Goal: Task Accomplishment & Management: Use online tool/utility

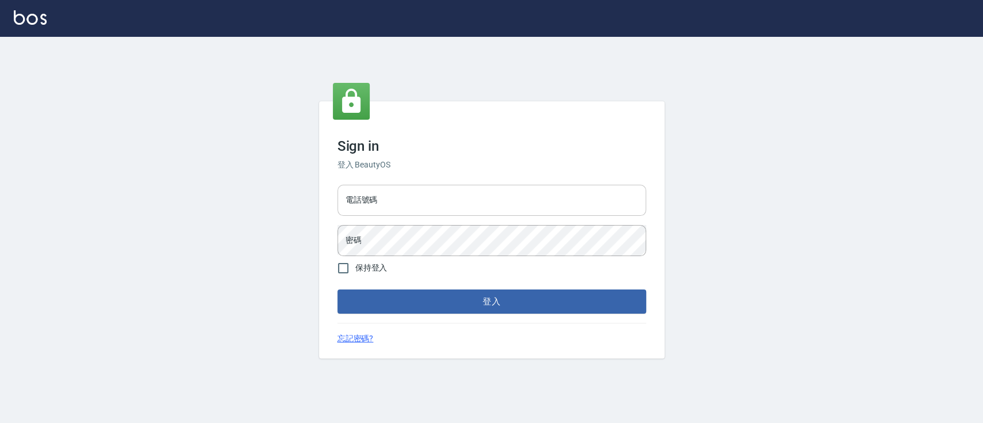
click at [398, 193] on input "電話號碼" at bounding box center [492, 200] width 309 height 31
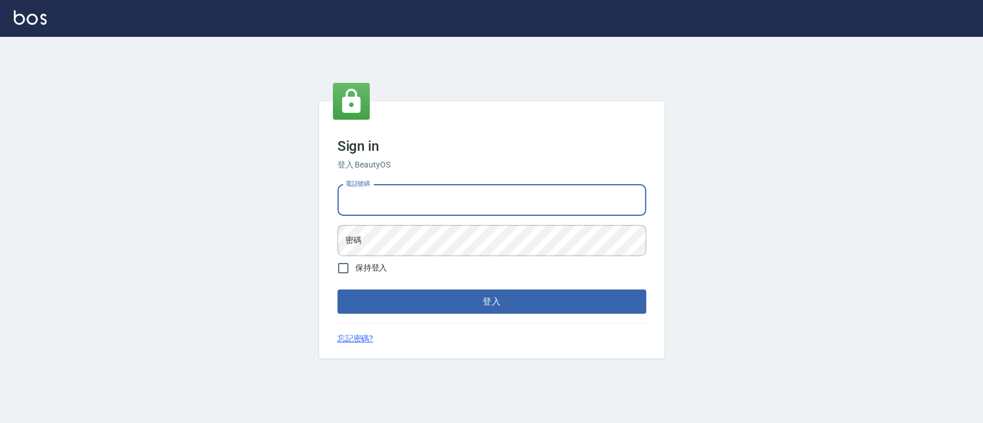
type input "0936904311"
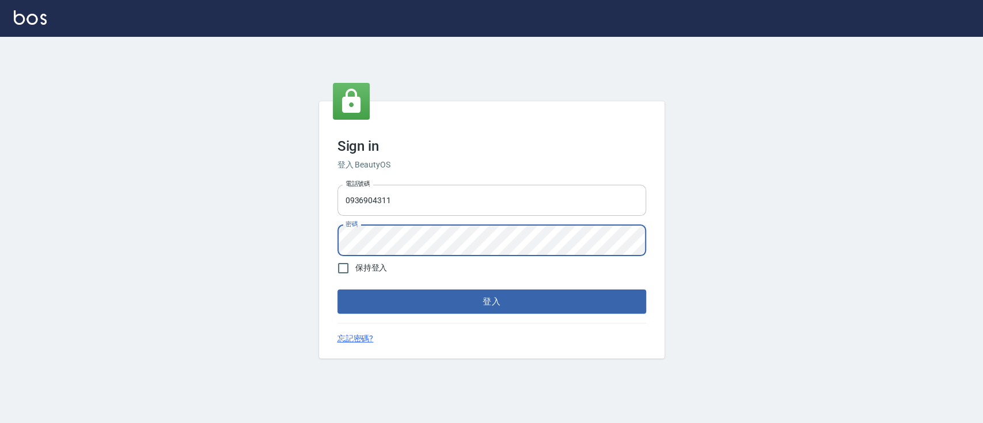
click at [338, 290] on button "登入" at bounding box center [492, 302] width 309 height 24
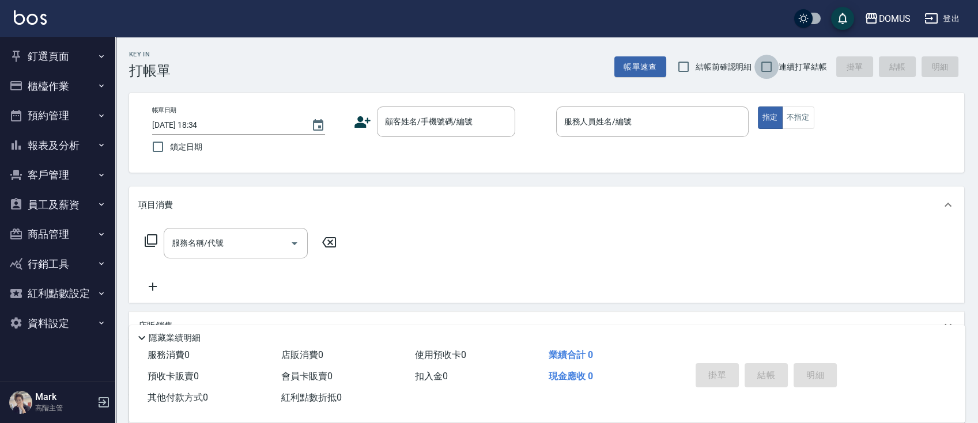
click at [769, 63] on input "連續打單結帳" at bounding box center [766, 67] width 24 height 24
checkbox input "true"
click at [407, 120] on input "顧客姓名/手機號碼/編號" at bounding box center [437, 122] width 111 height 20
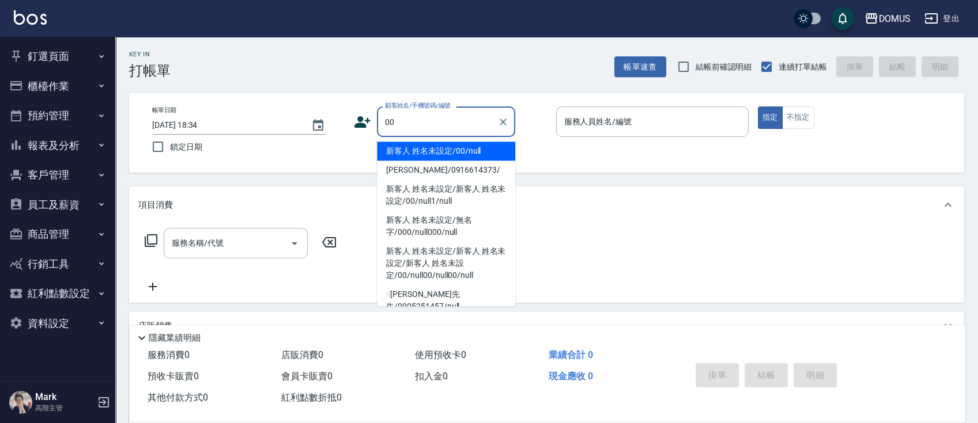
type input "新客人 姓名未設定/00/null"
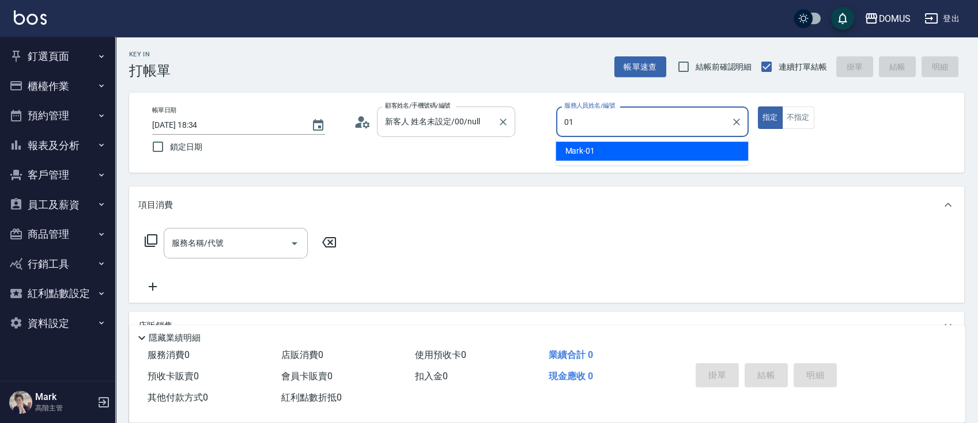
type input "Mark-01"
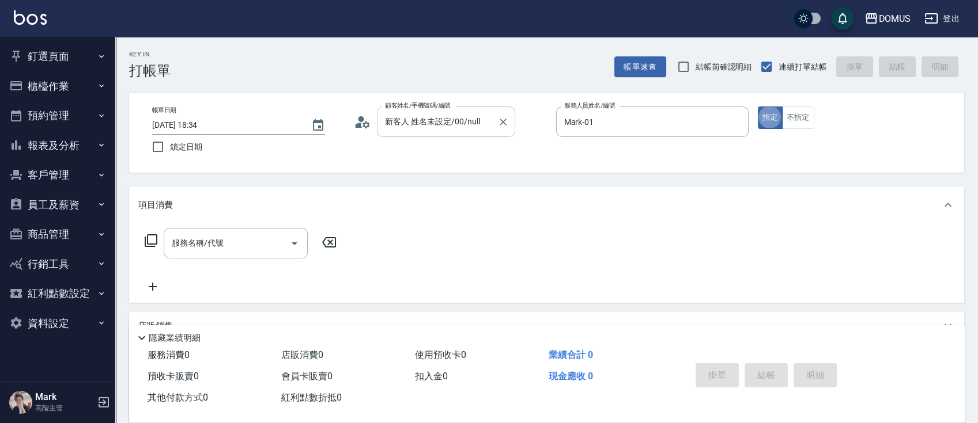
type button "true"
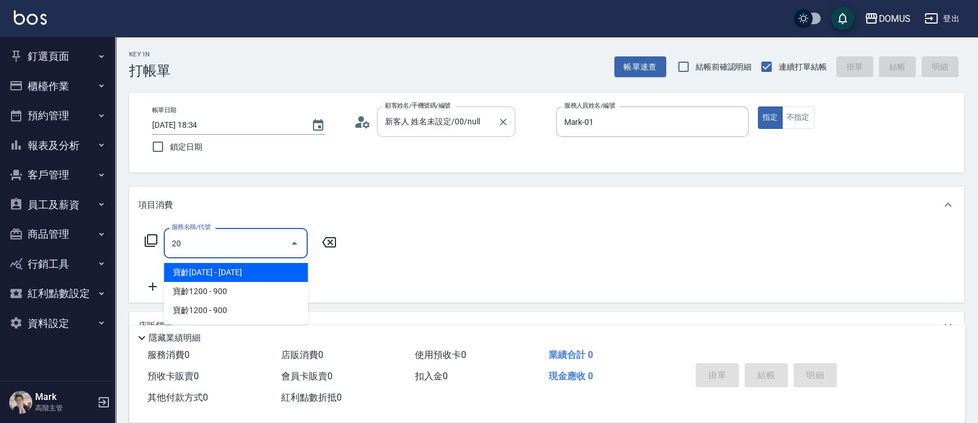
type input "201"
type input "20"
type input "洗髮(201)"
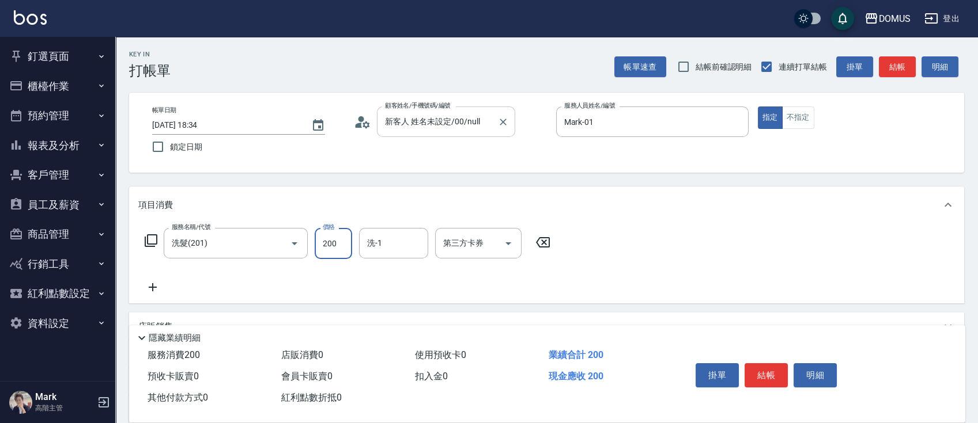
type input "0"
type input "30"
type input "300"
type input "Heidi-34"
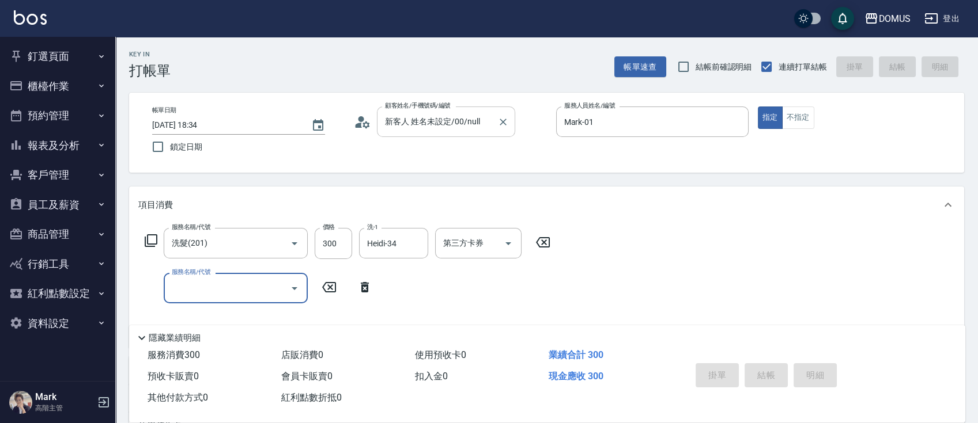
type input "0"
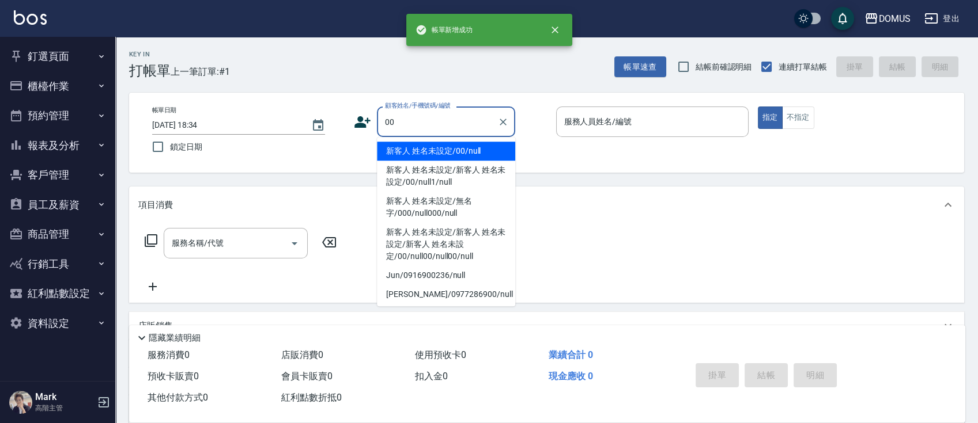
type input "新客人 姓名未設定/00/null"
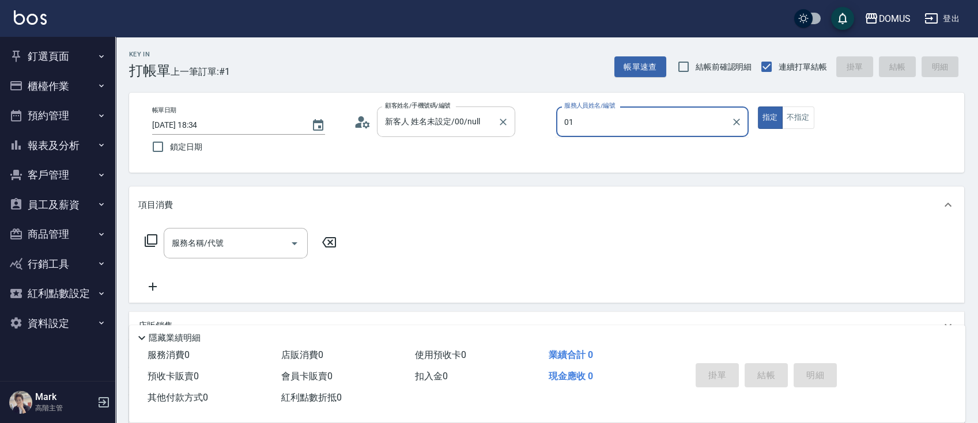
type input "Mark-01"
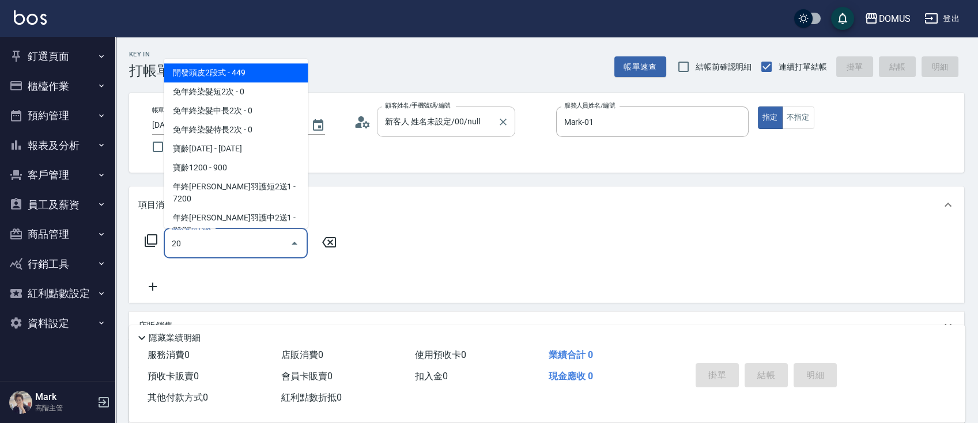
type input "201"
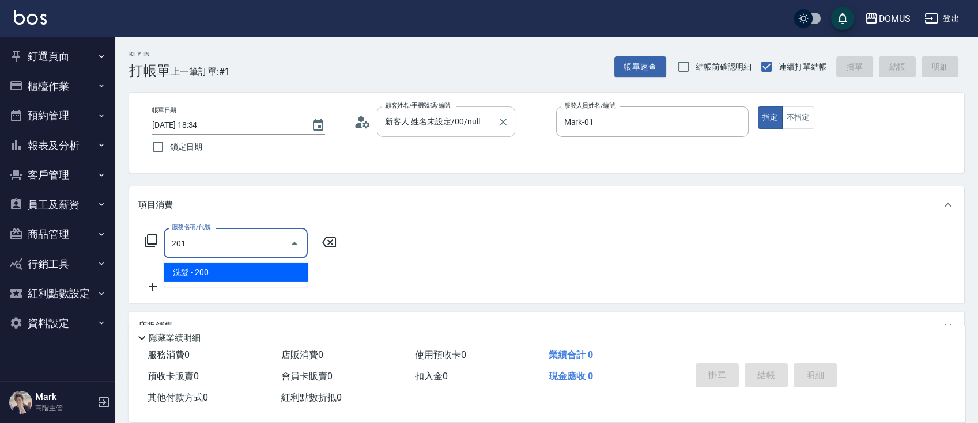
type input "20"
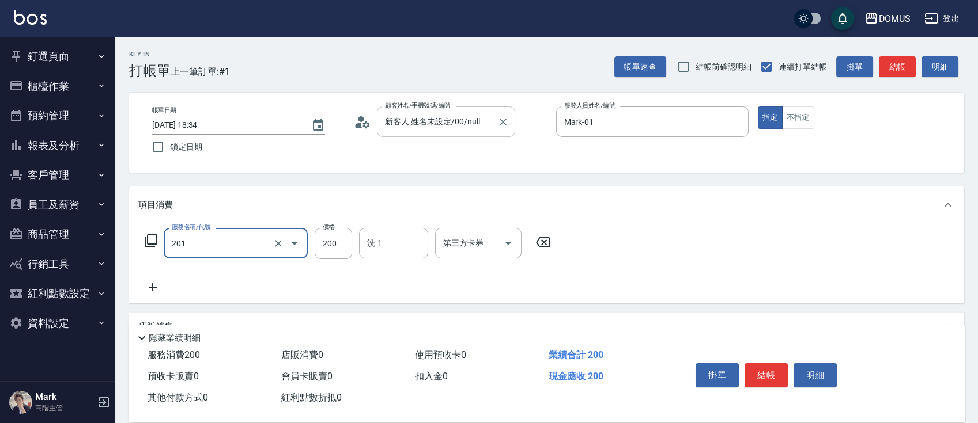
type input "洗髮(201)"
type input "林怡靜-37"
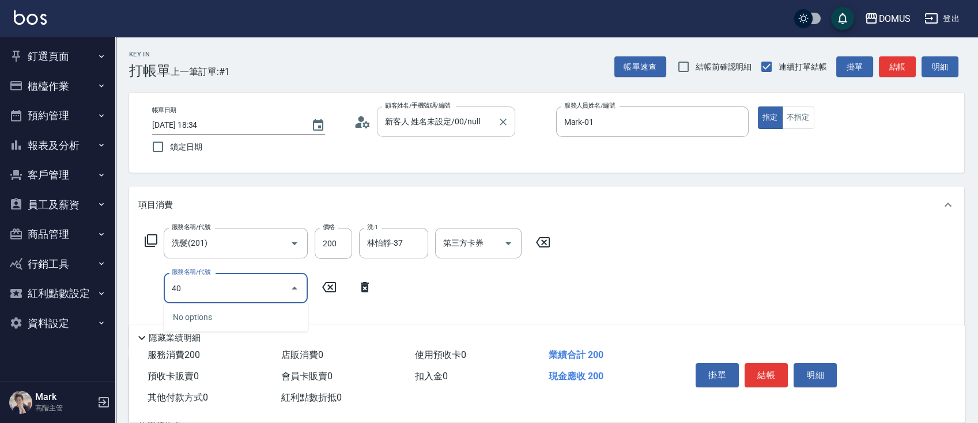
type input "401"
type input "40"
type input "剪髮(401)"
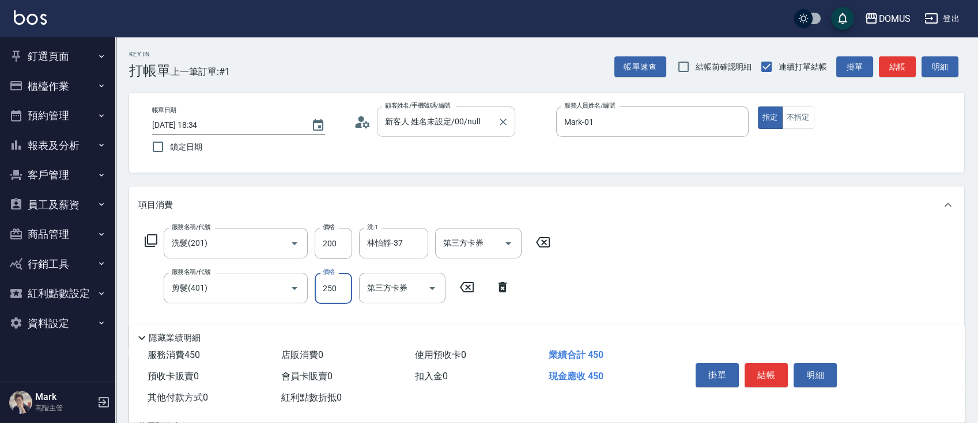
type input "20"
type input "50"
type input "70"
type input "500"
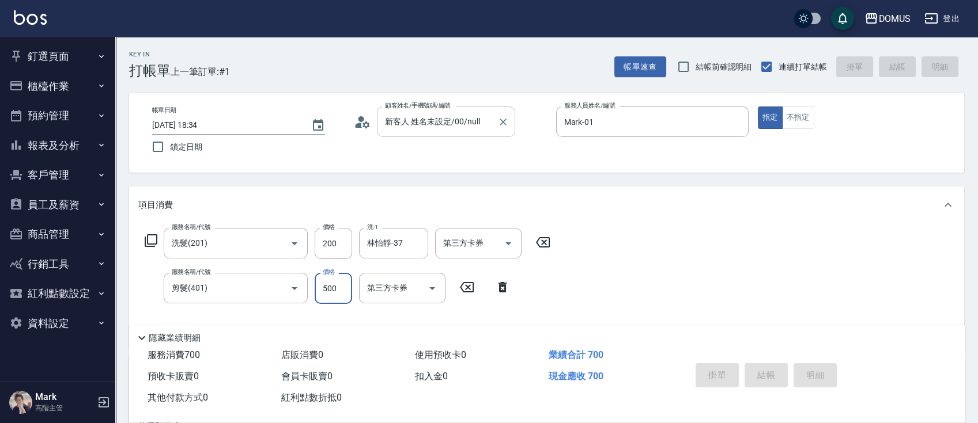
type input "0"
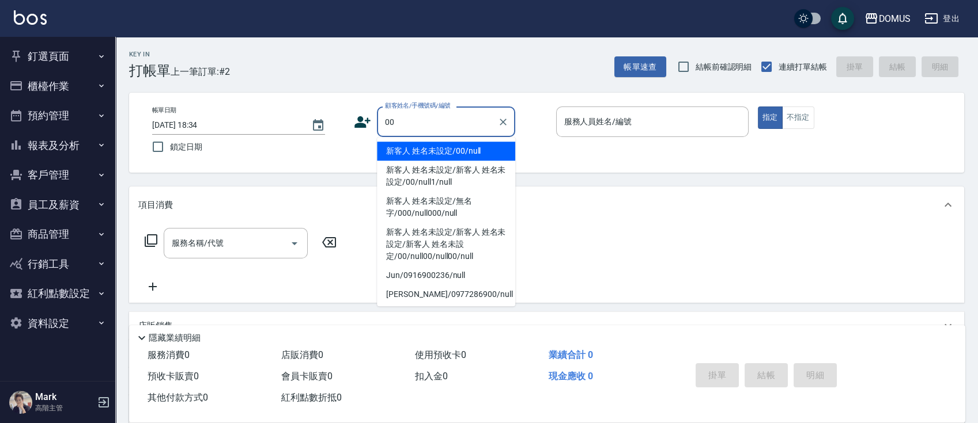
type input "新客人 姓名未設定/00/null"
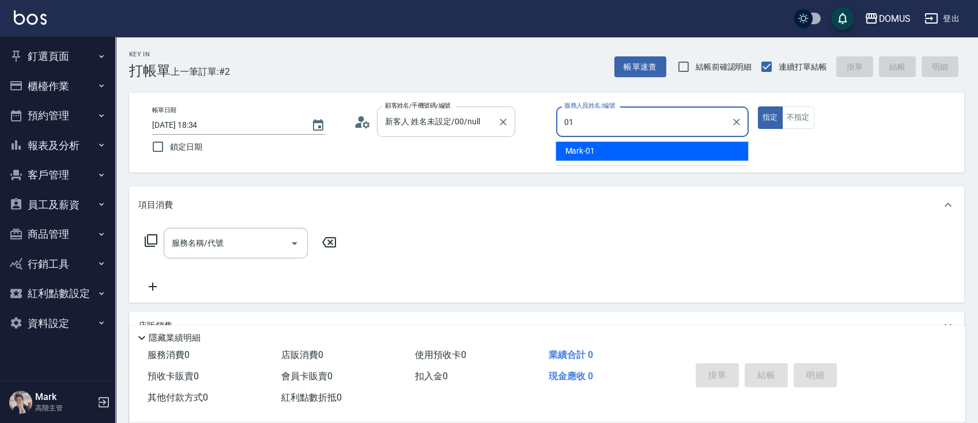
type input "Mark-01"
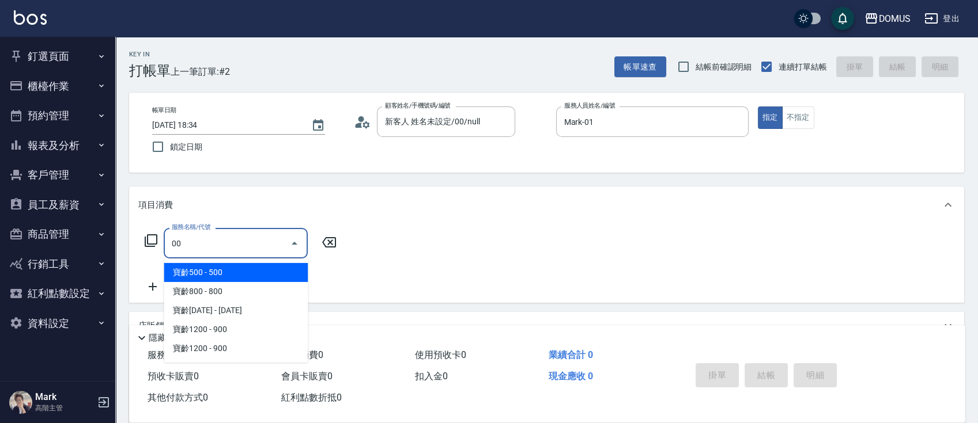
type input "寶齡500(1009)"
type input "50"
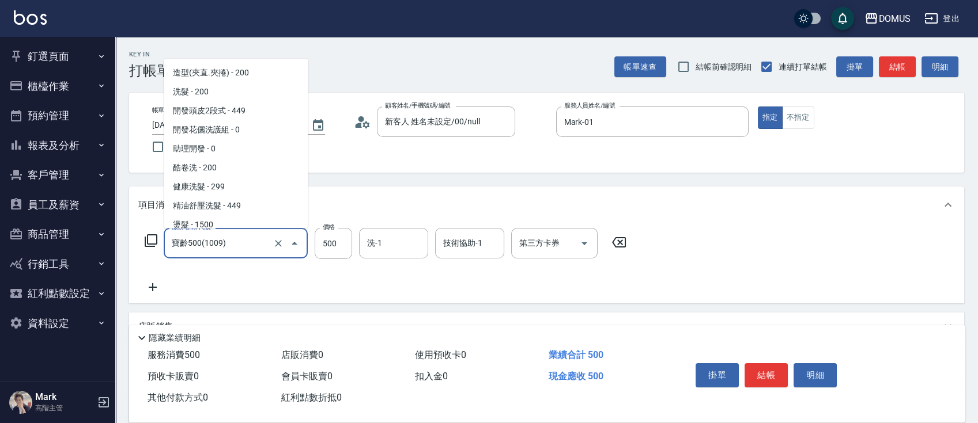
scroll to position [2249, 0]
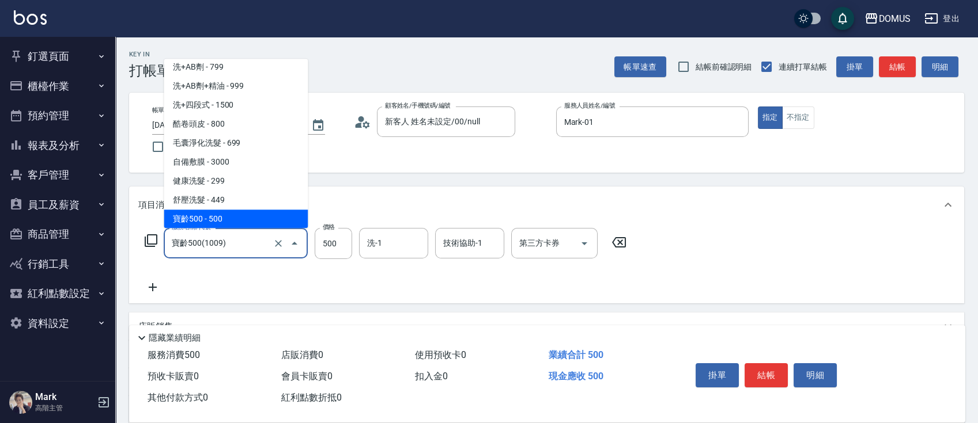
drag, startPoint x: 233, startPoint y: 247, endPoint x: 33, endPoint y: 260, distance: 200.4
click at [70, 240] on div "DOMUS 登出 釘選頁面 打帳單 店家日報表 互助日報表 費用分析表 設計師排行榜 設計師日報表 櫃檯作業 打帳單 帳單列表 掛單列表 座位開單 營業儀表板…" at bounding box center [489, 294] width 978 height 588
type input "20"
type input "0"
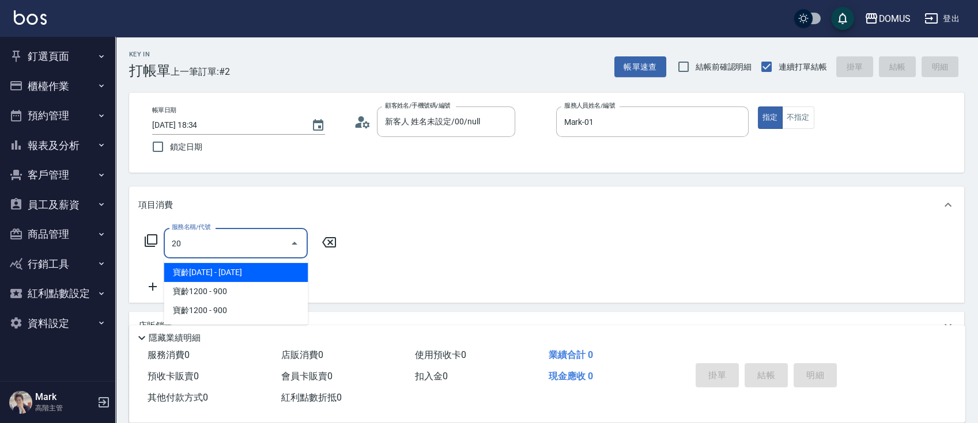
type input "201"
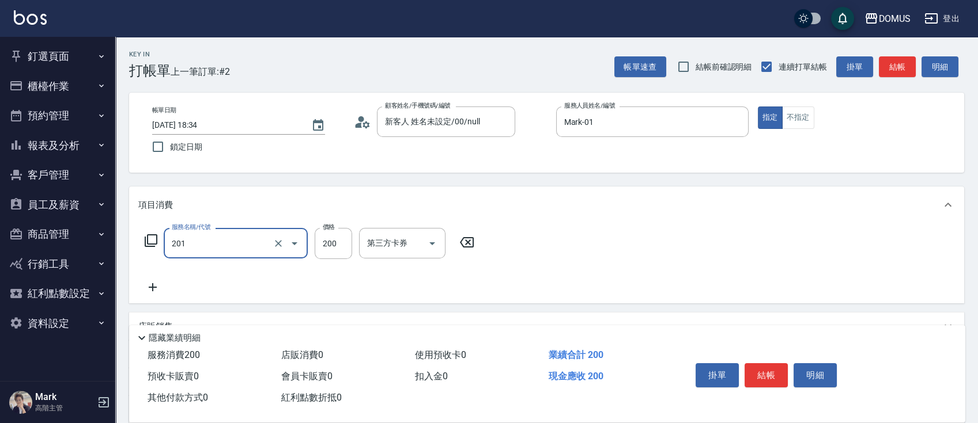
type input "20"
type input "洗髮(201)"
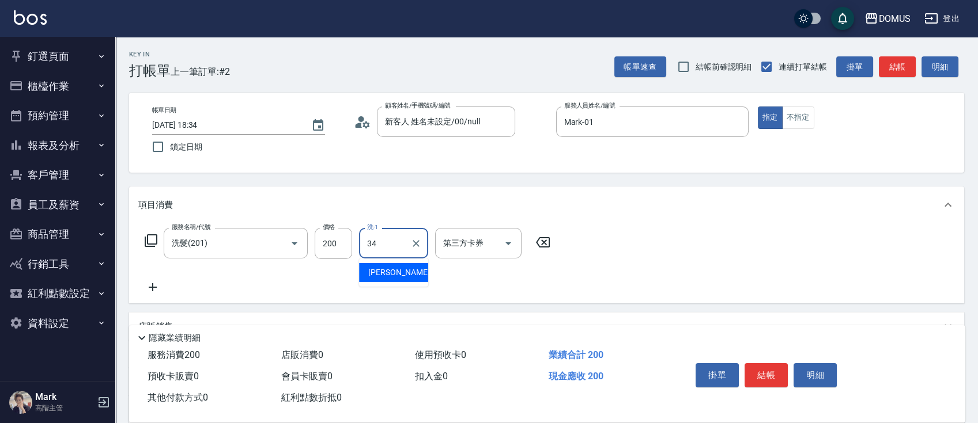
type input "Heidi-34"
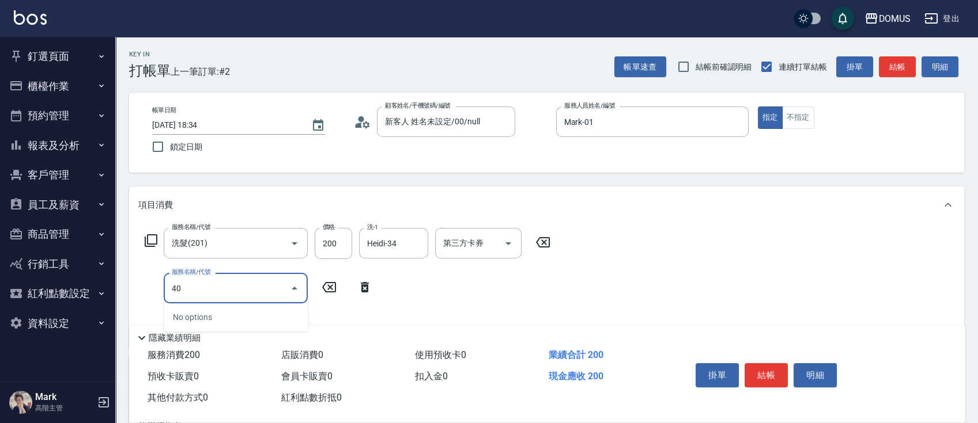
type input "401"
type input "40"
type input "剪髮(401)"
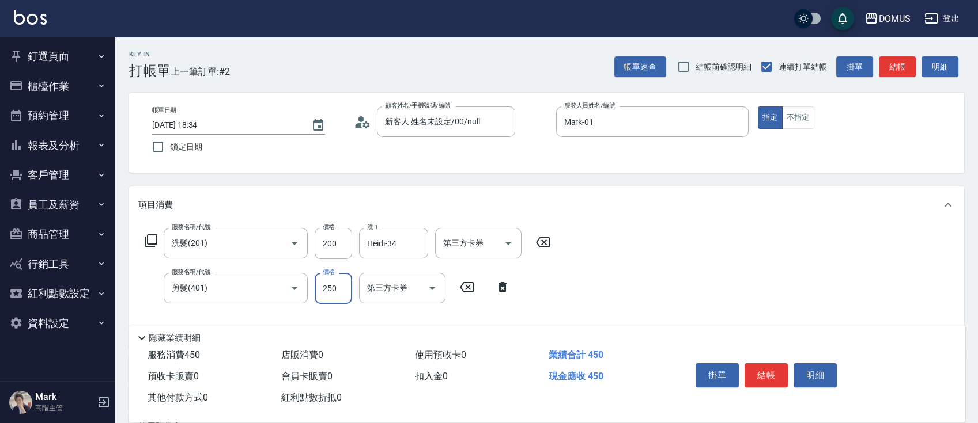
type input "20"
type input "30"
type input "50"
type input "300"
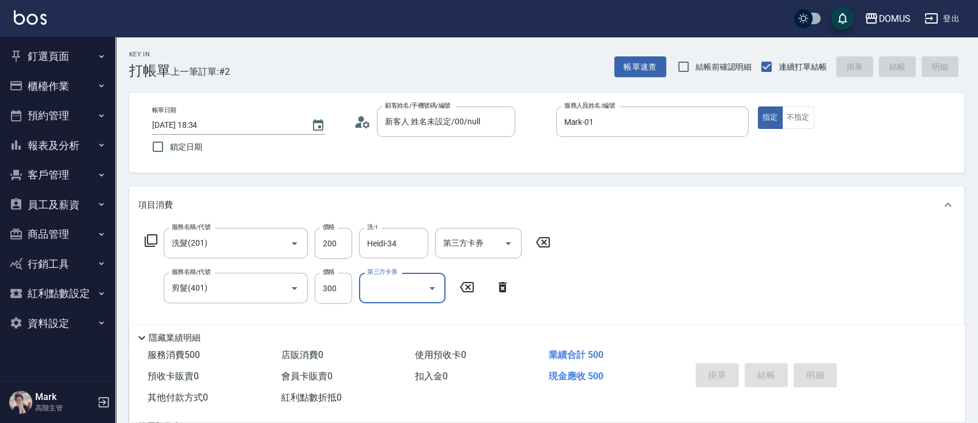
type input "[DATE] 18:36"
type input "0"
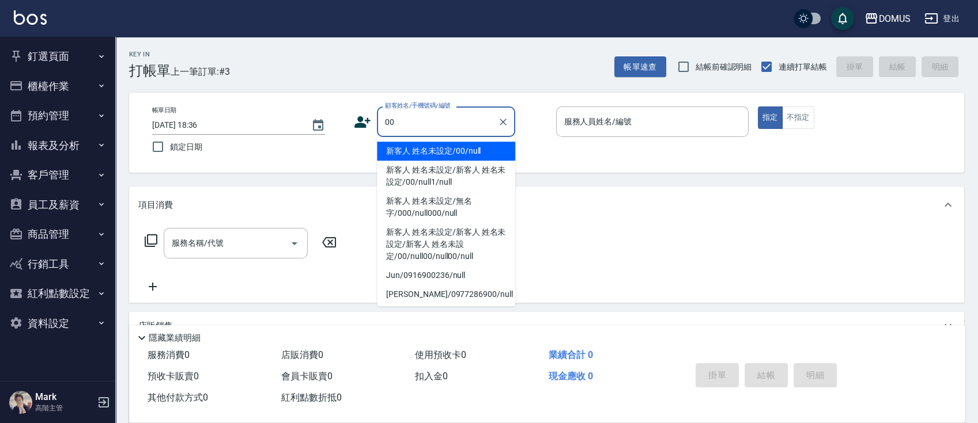
type input "新客人 姓名未設定/00/null"
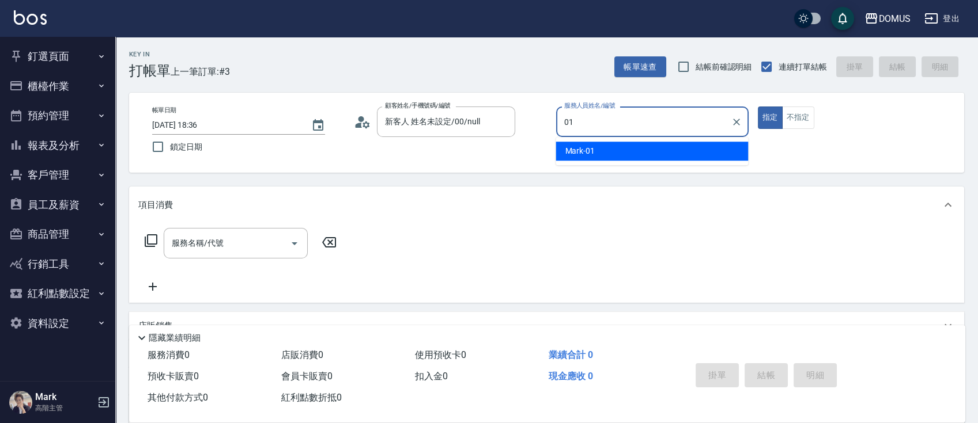
type input "Mark-01"
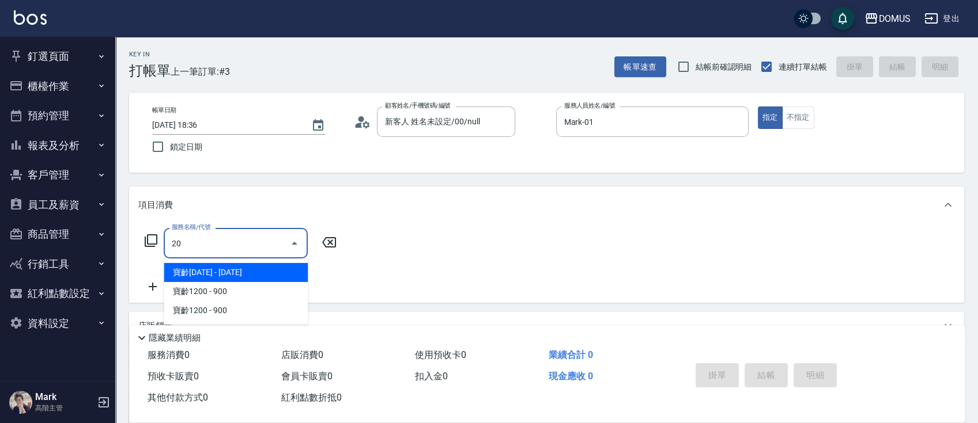
type input "201"
type input "20"
type input "洗髮(201)"
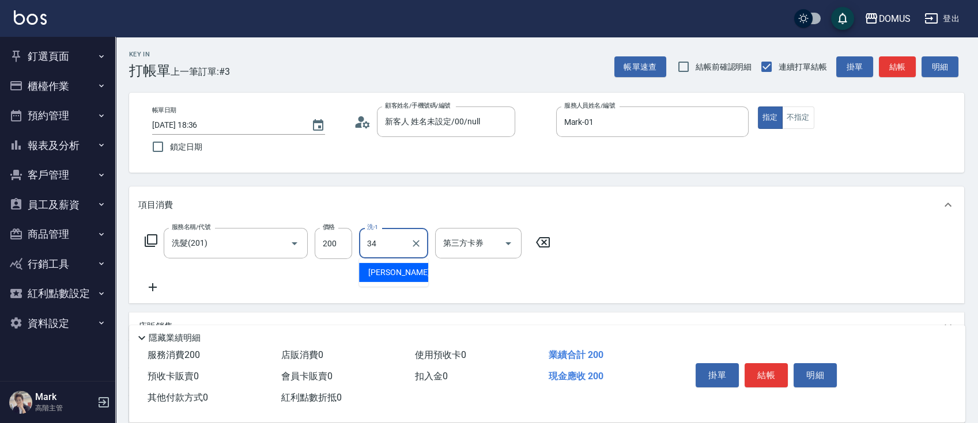
type input "Heidi-34"
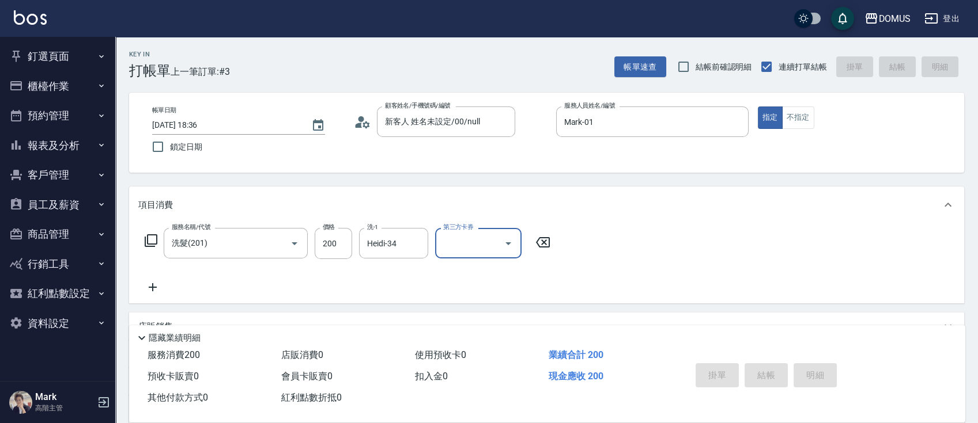
type input "0"
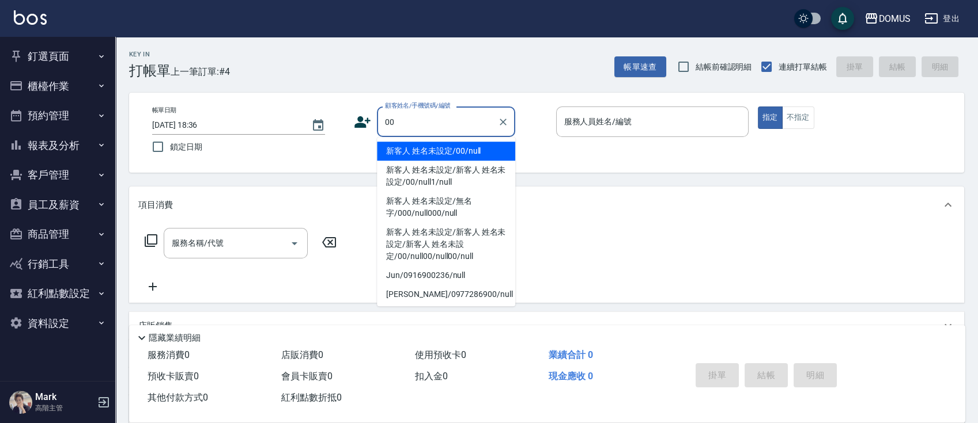
type input "新客人 姓名未設定/00/null"
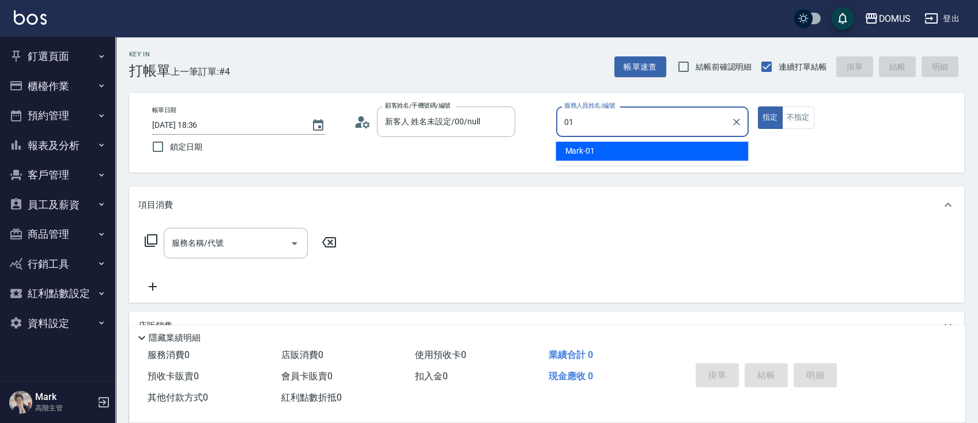
type input "Mark-01"
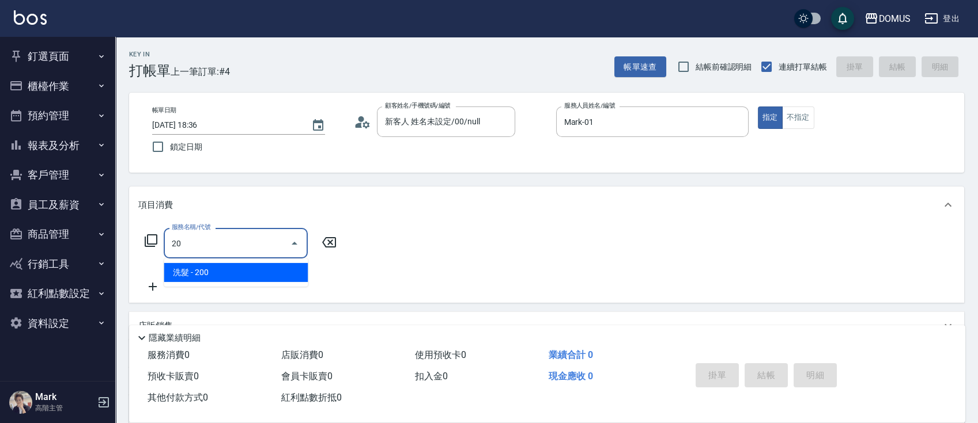
type input "201"
type input "20"
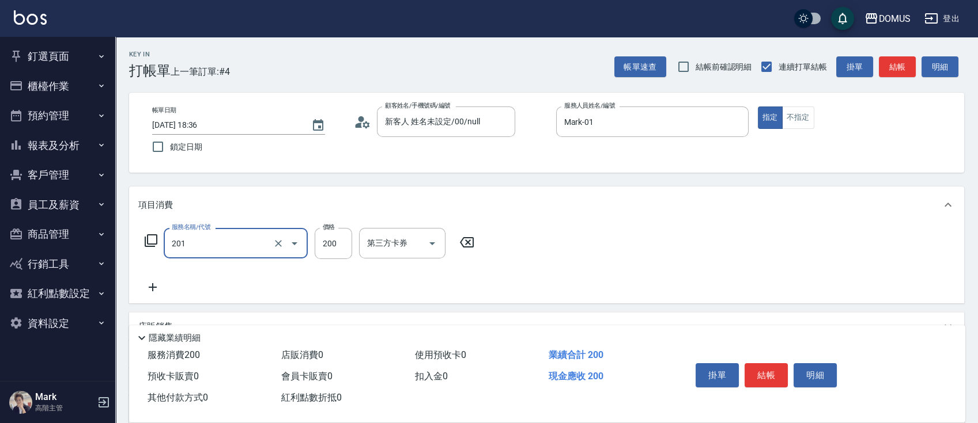
type input "洗髮(201)"
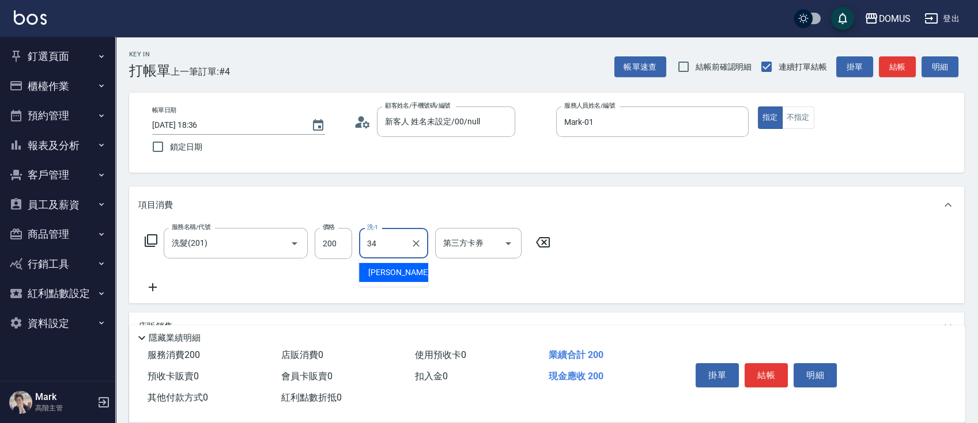
type input "Heidi-34"
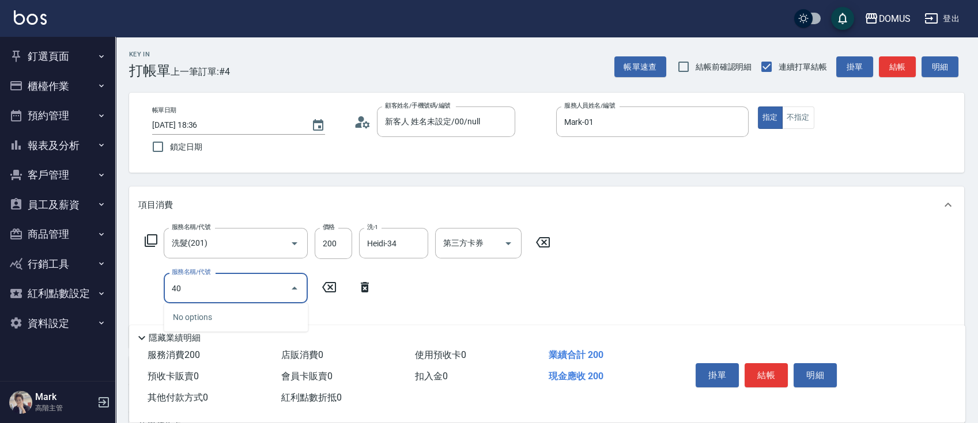
type input "401"
type input "40"
type input "剪髮(401)"
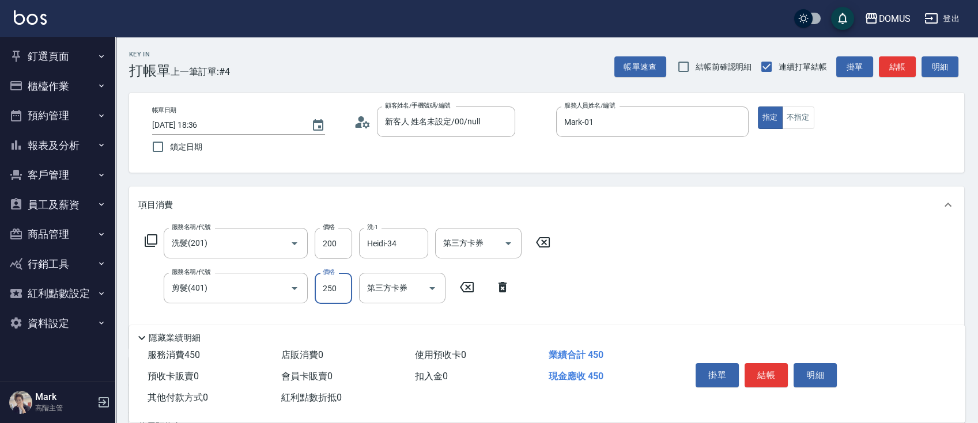
type input "20"
type input "60"
type input "80"
type input "600"
type input "0"
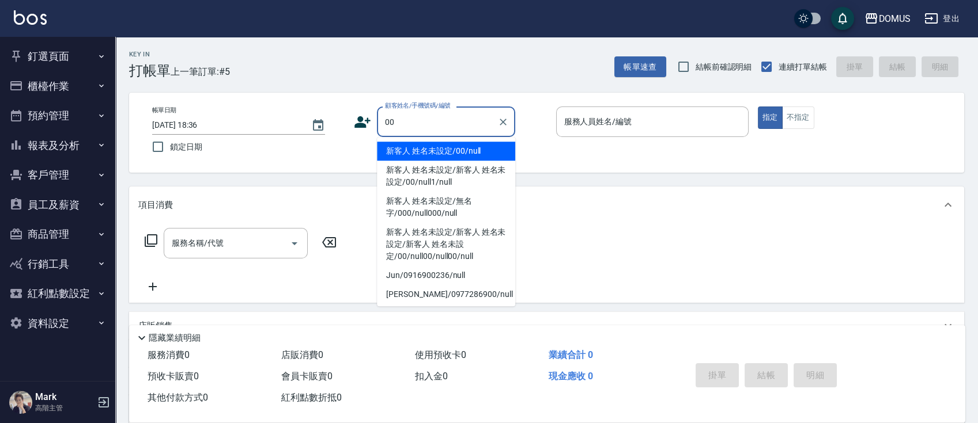
type input "新客人 姓名未設定/00/null"
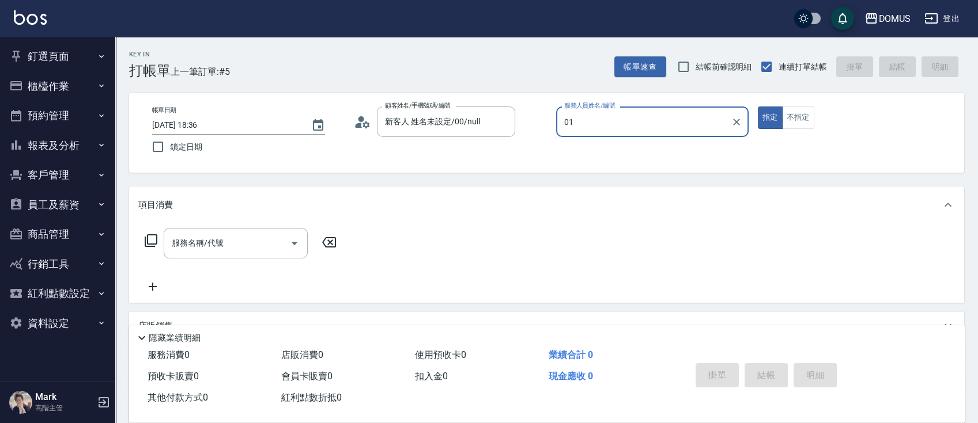
type input "Mark-01"
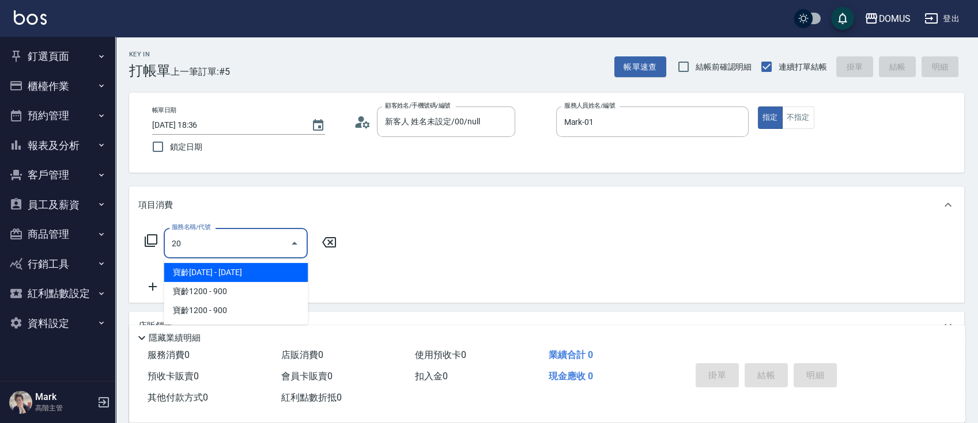
type input "201"
type input "20"
type input "洗髮(201)"
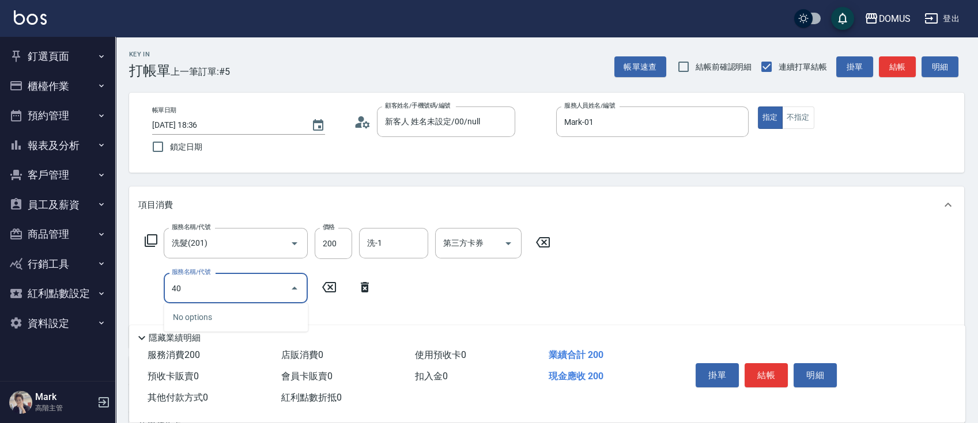
type input "401"
type input "40"
type input "剪髮(401)"
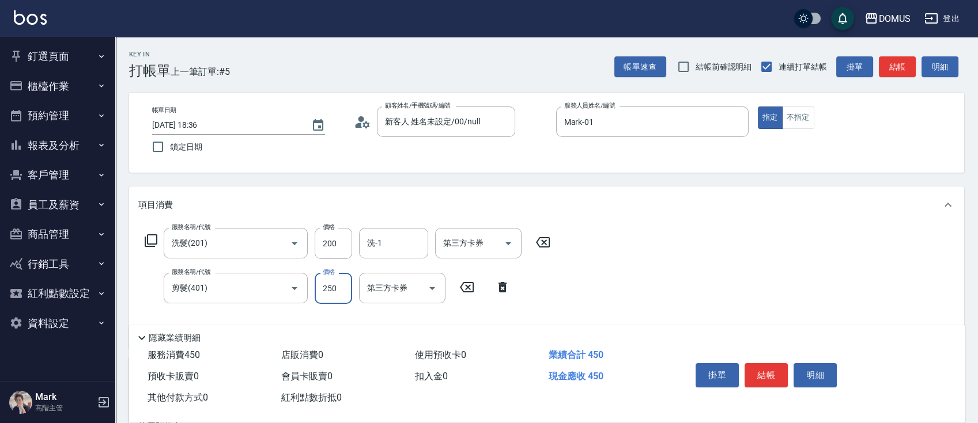
type input "20"
type input "50"
type input "70"
type input "500"
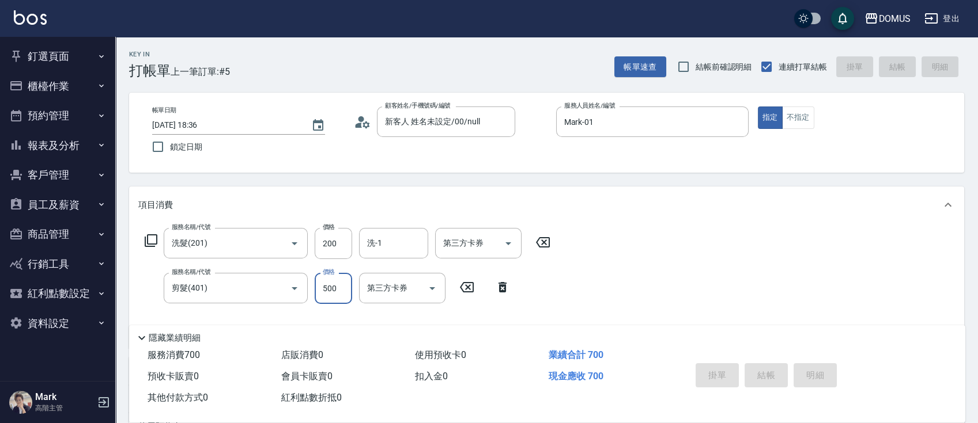
type input "0"
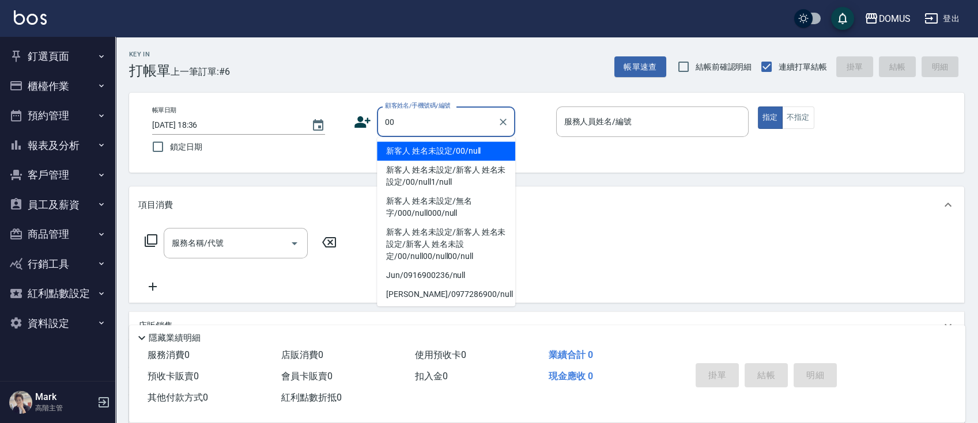
type input "新客人 姓名未設定/00/null"
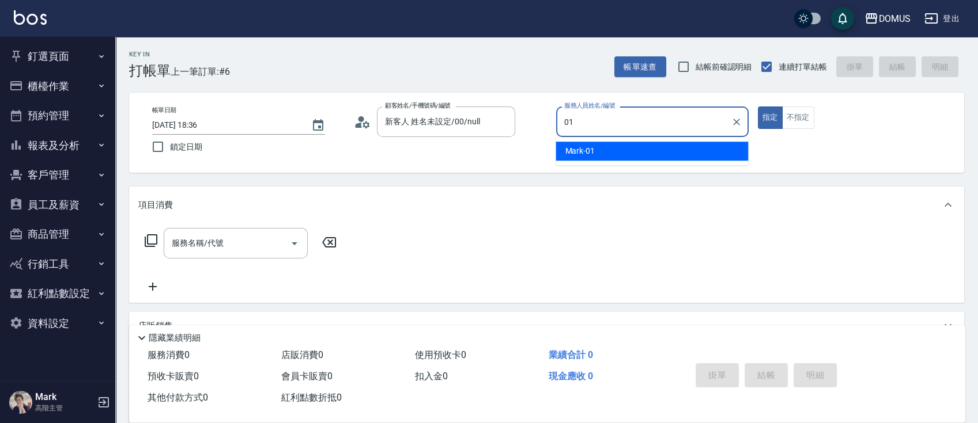
type input "Mark-01"
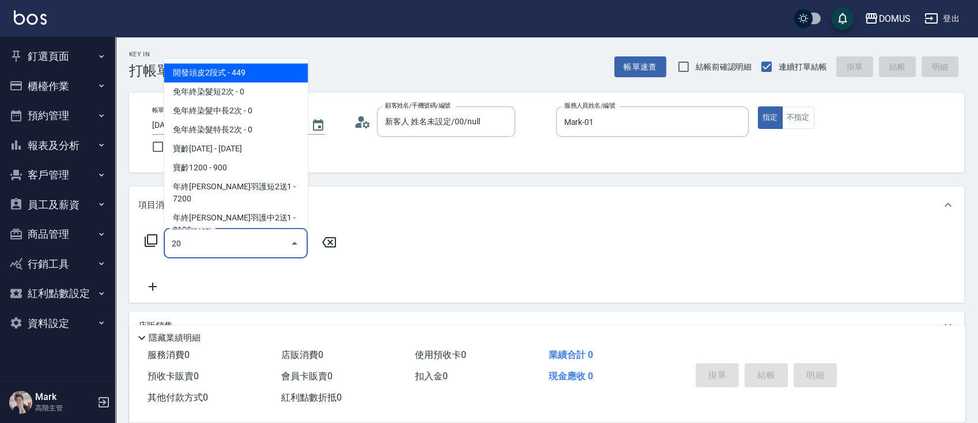
type input "201"
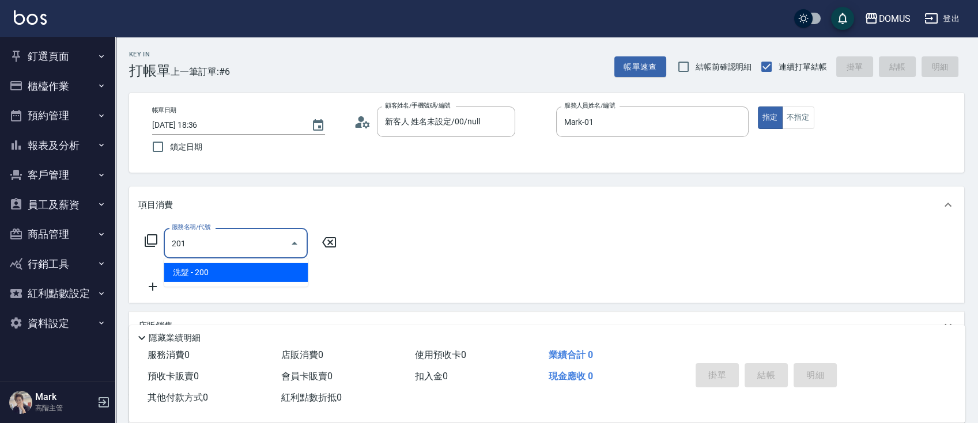
type input "20"
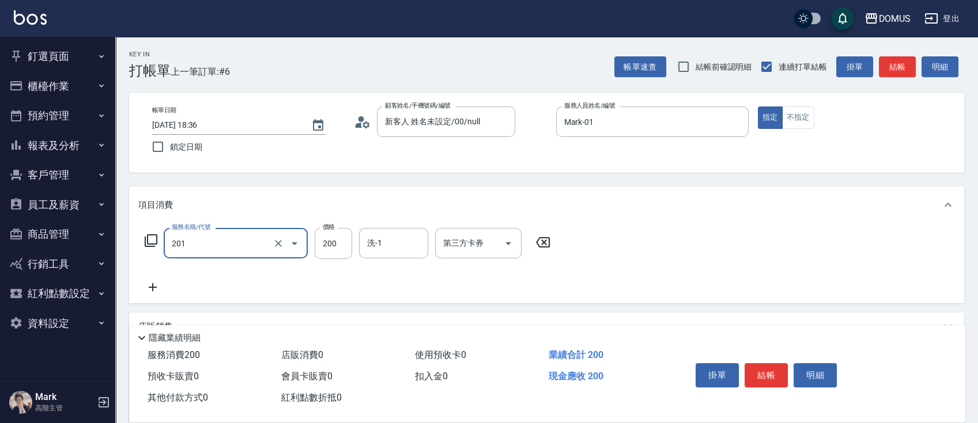
type input "洗髮(201)"
type input "0"
type input "30"
type input "300"
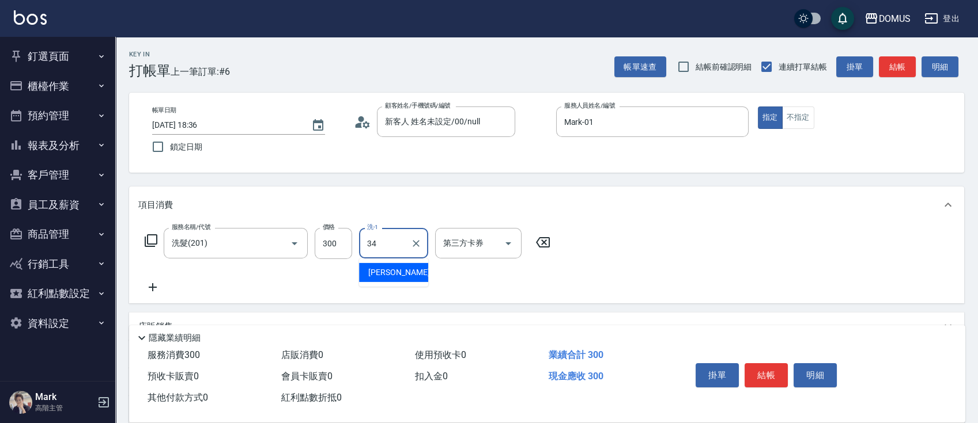
type input "Heidi-34"
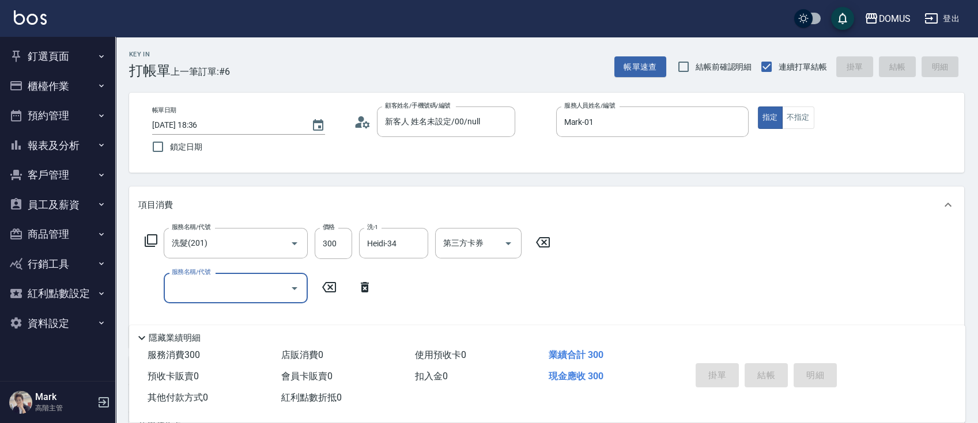
type input "[DATE] 18:37"
type input "0"
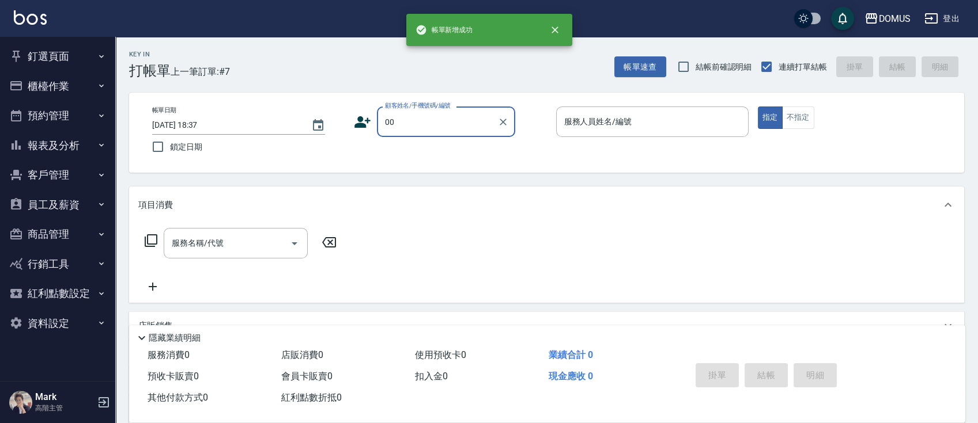
type input "新客人 姓名未設定/00/null"
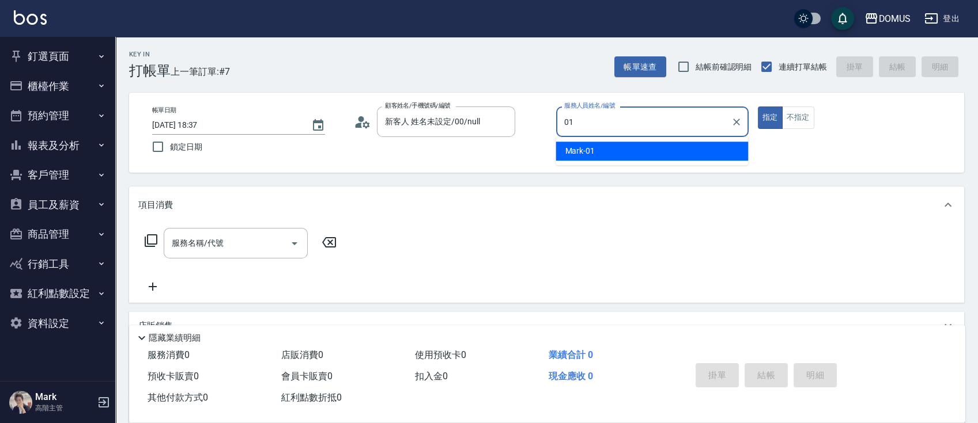
type input "Mark-01"
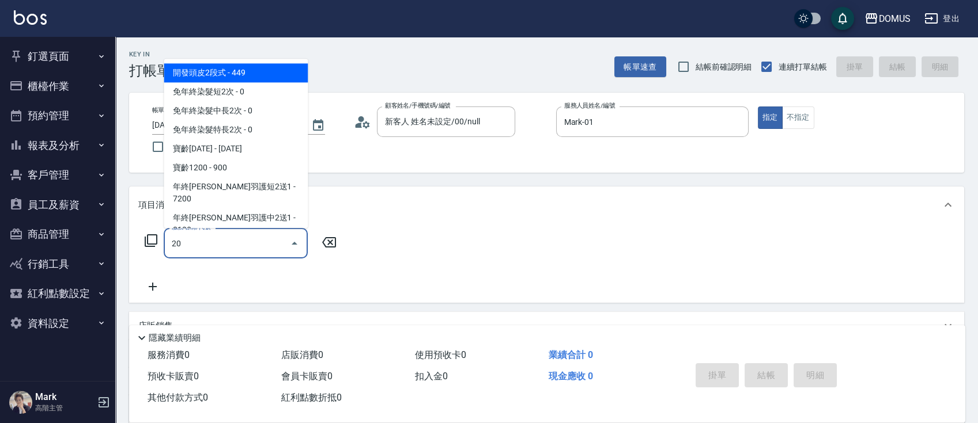
type input "201"
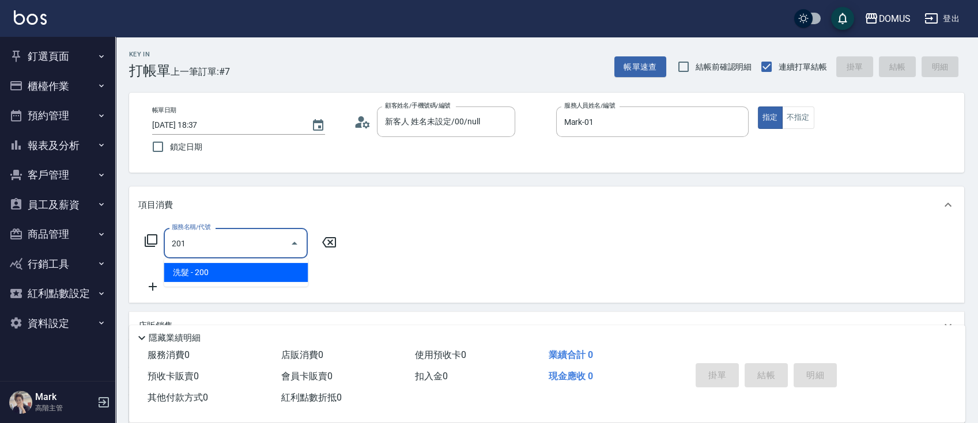
type input "20"
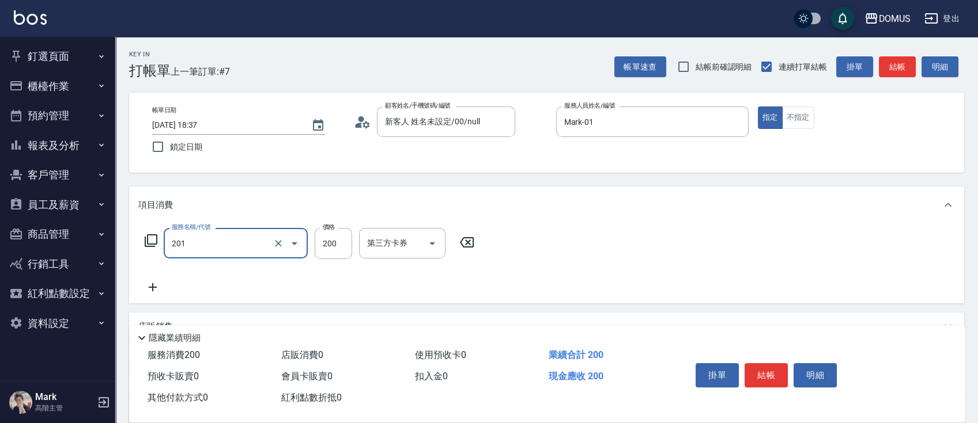
type input "洗髮(201)"
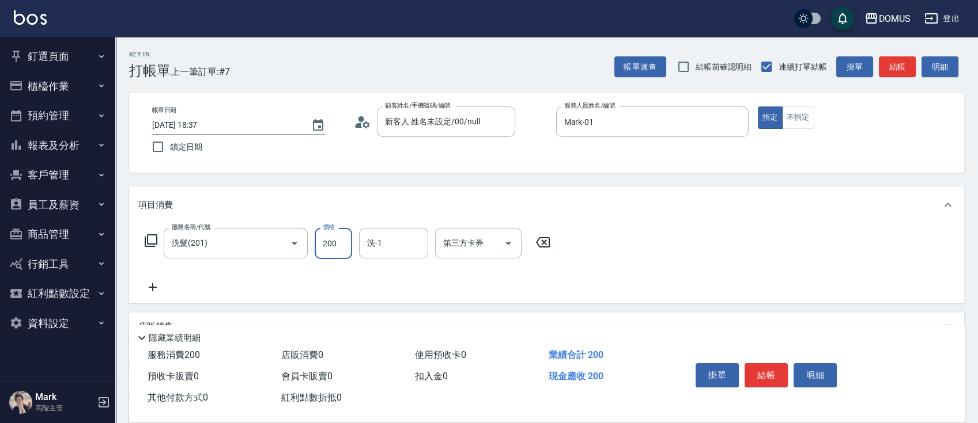
type input "0"
type input "30"
type input "300"
click at [794, 120] on button "不指定" at bounding box center [798, 118] width 32 height 22
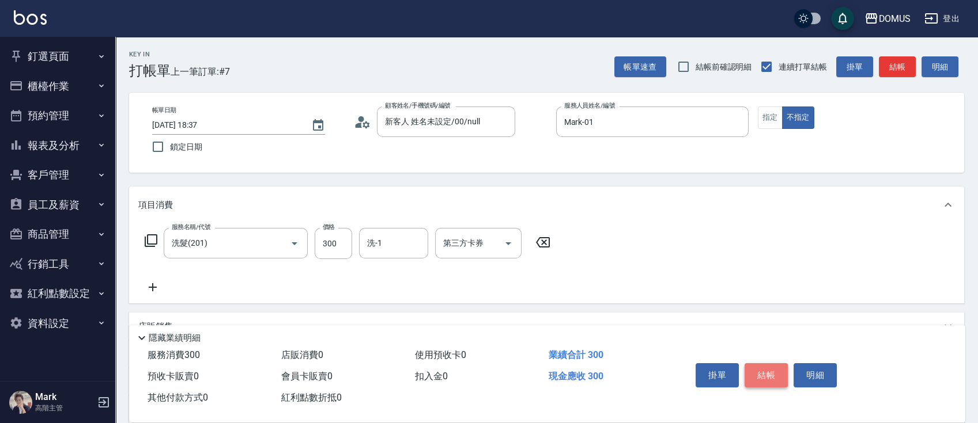
click at [774, 372] on button "結帳" at bounding box center [765, 376] width 43 height 24
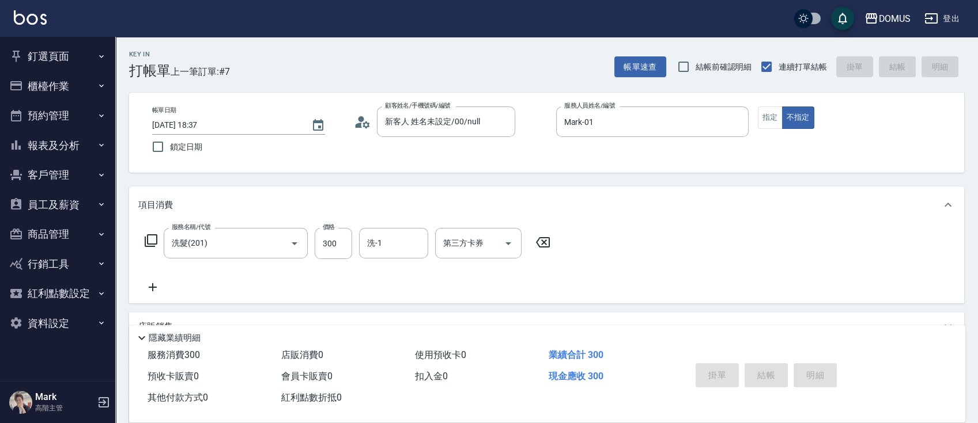
type input "0"
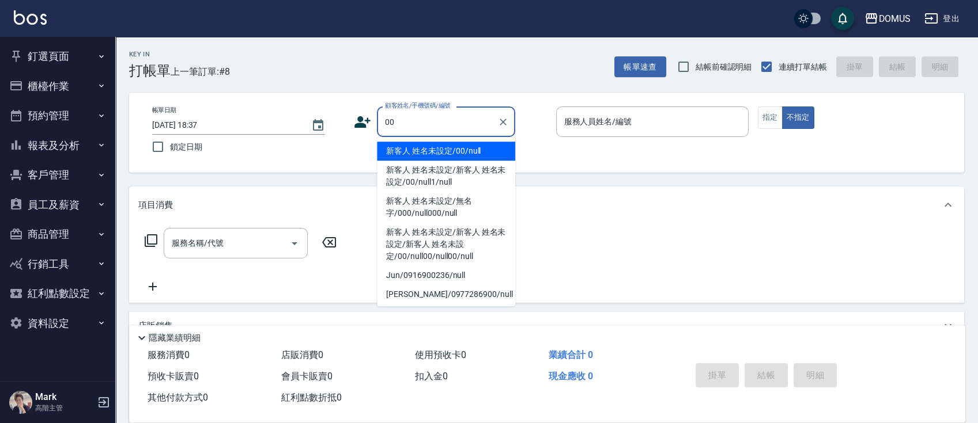
type input "新客人 姓名未設定/00/null"
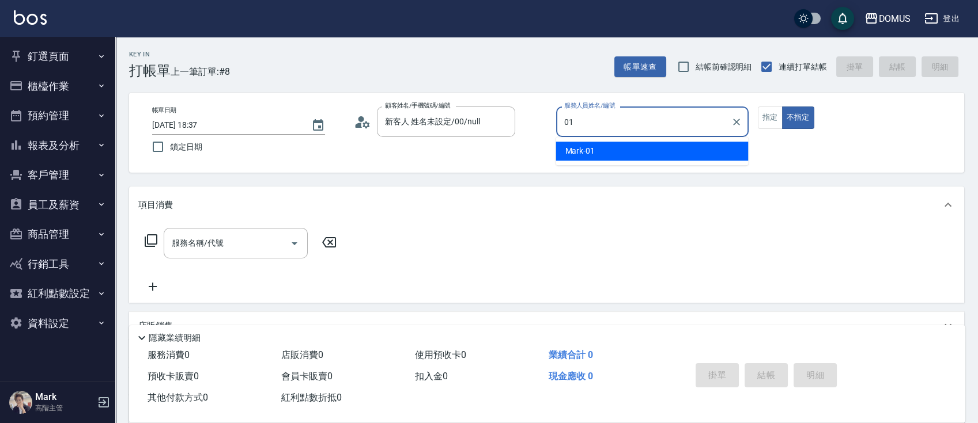
type input "Mark-01"
type button "false"
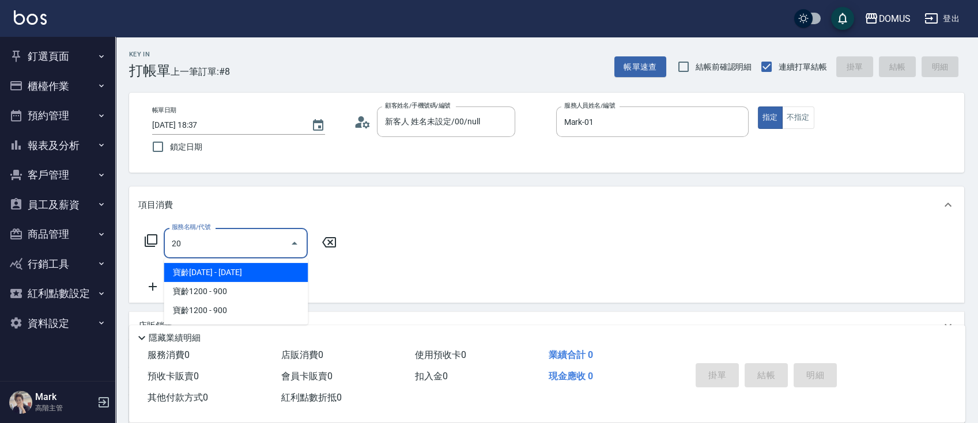
type input "201"
type input "20"
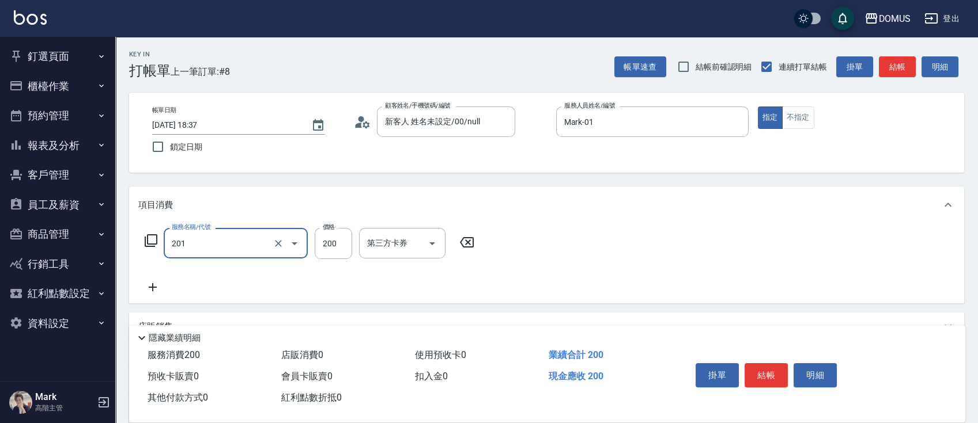
type input "洗髮(201)"
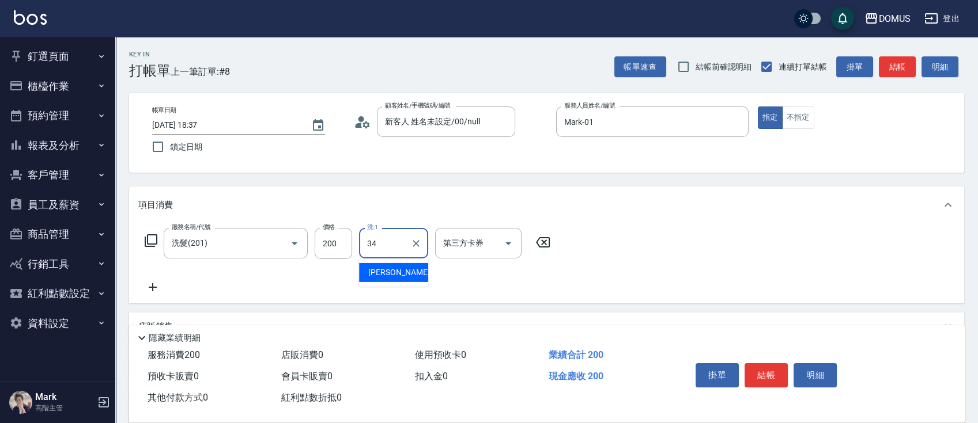
type input "Heidi-34"
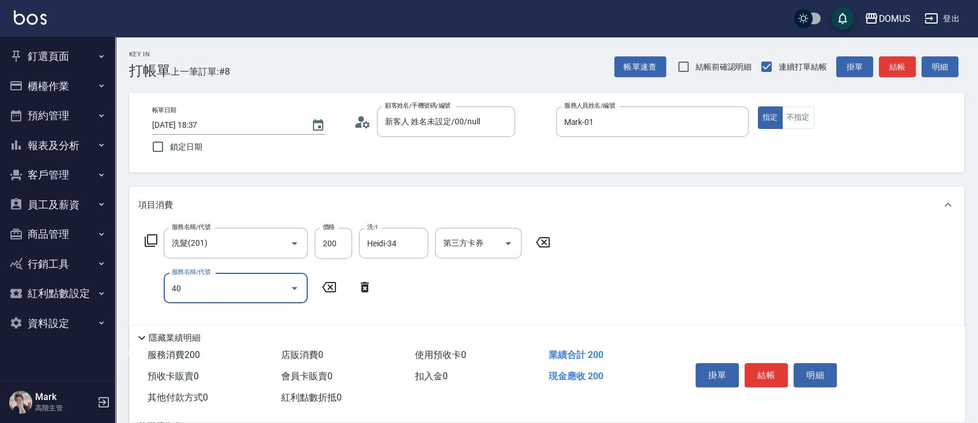
type input "401"
type input "40"
type input "剪髮(401)"
type input "20"
type input "60"
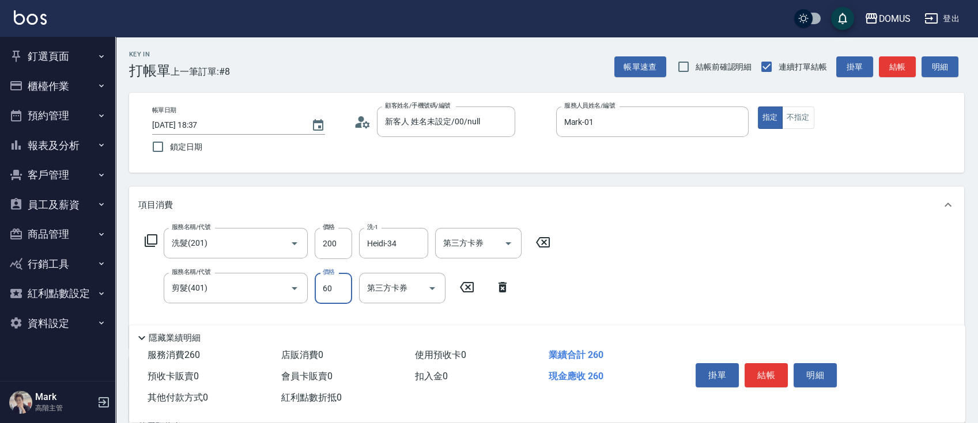
type input "80"
type input "600"
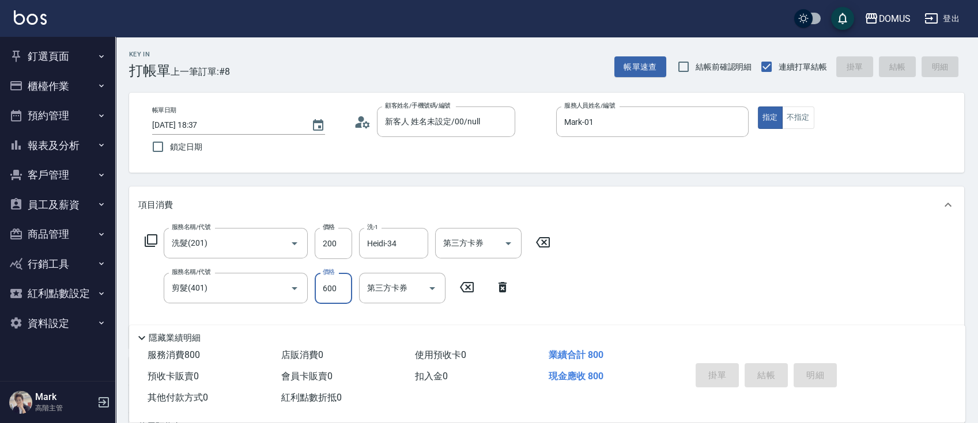
type input "0"
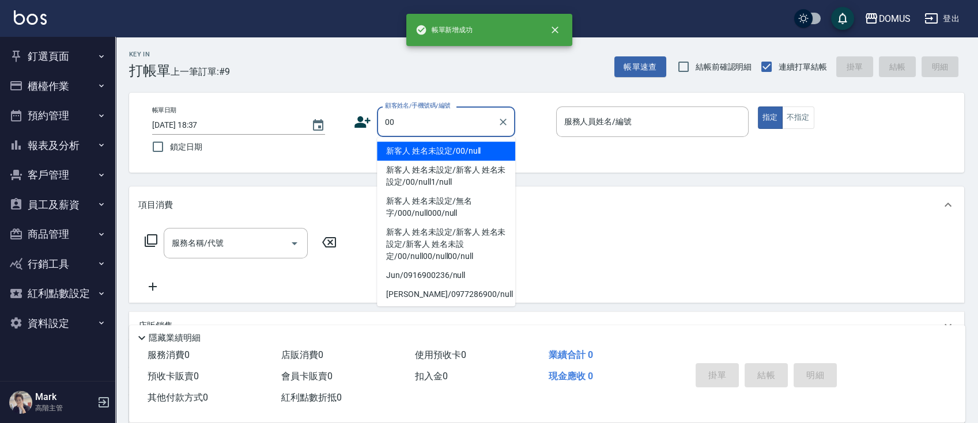
type input "新客人 姓名未設定/00/null"
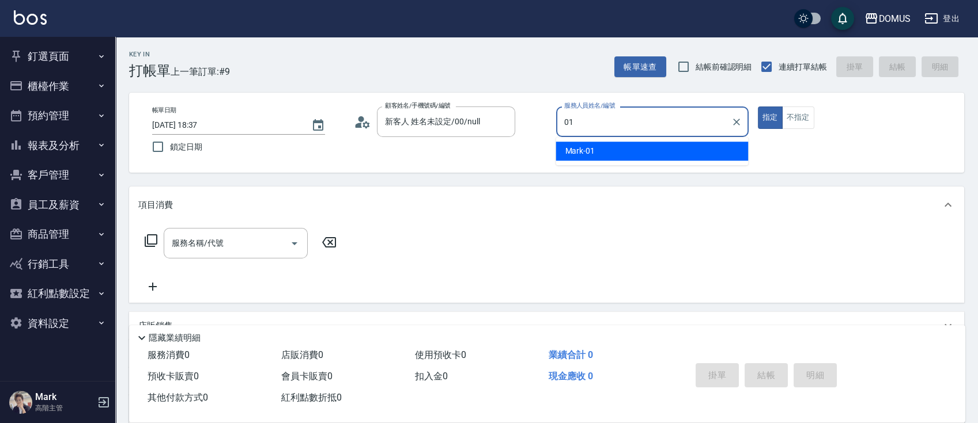
type input "Mark-01"
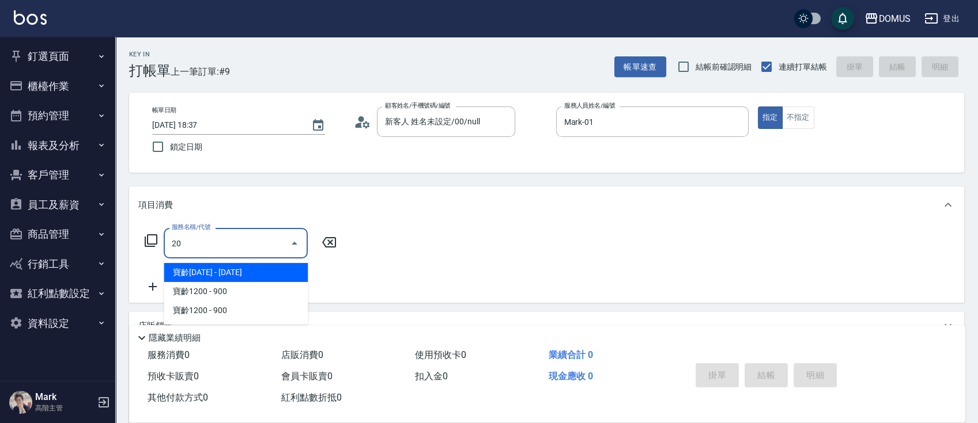
type input "201"
type input "20"
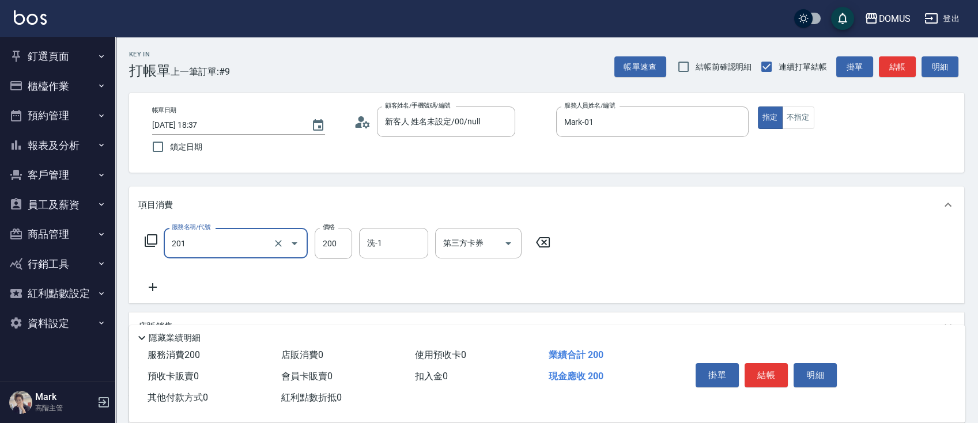
type input "洗髮(201)"
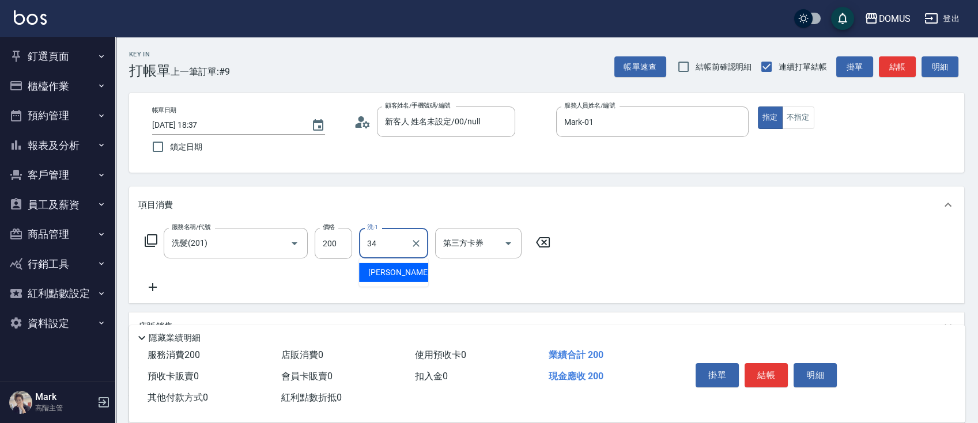
type input "Heidi-34"
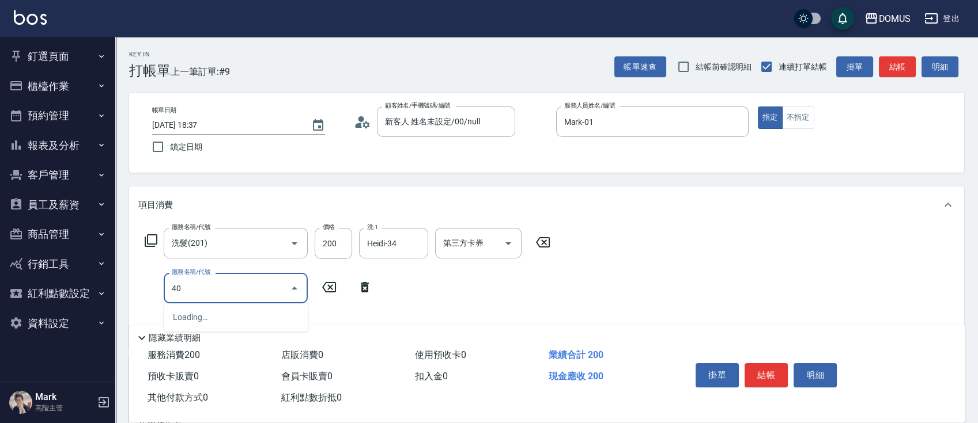
type input "401"
type input "40"
type input "剪髮(401)"
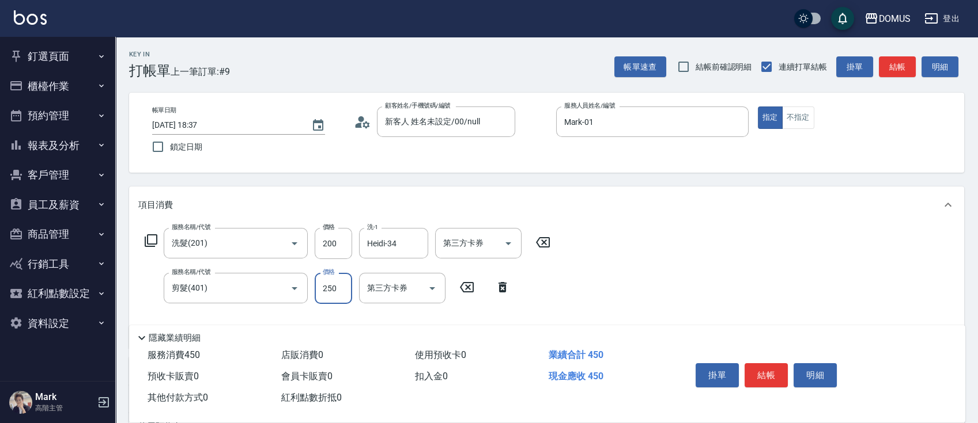
type input "20"
type input "60"
type input "80"
type input "600"
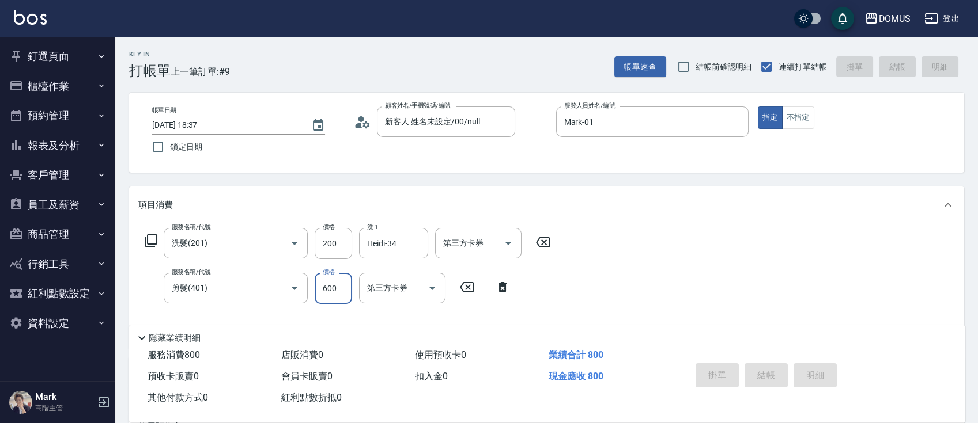
type input "0"
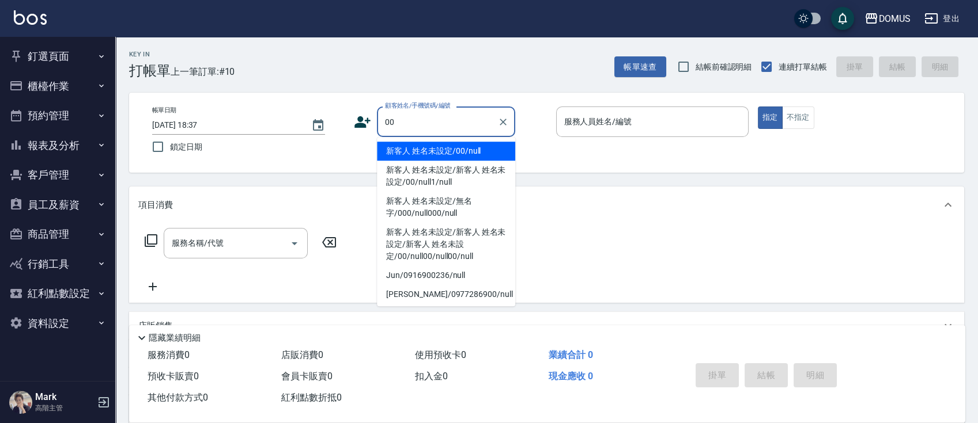
type input "新客人 姓名未設定/00/null"
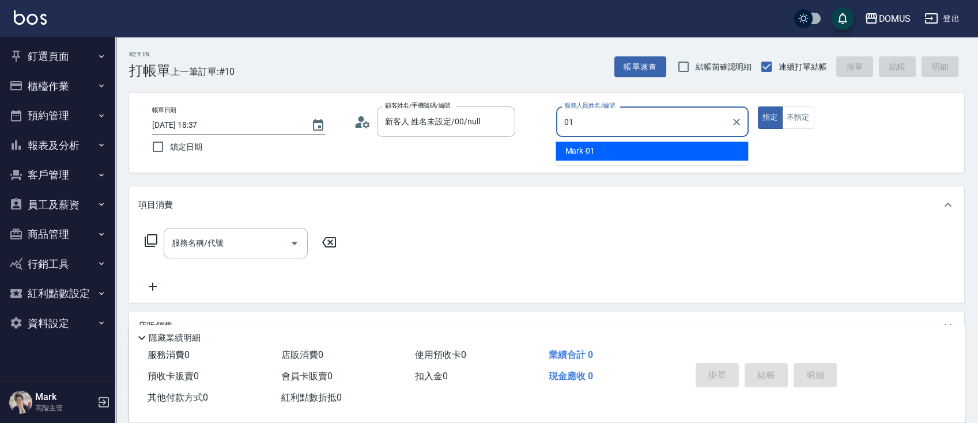
type input "Mark-01"
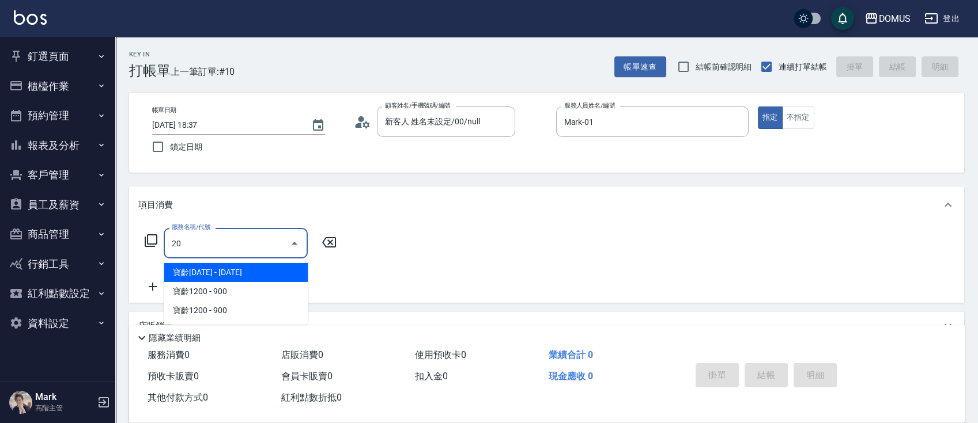
type input "201"
type input "20"
type input "洗髮(201)"
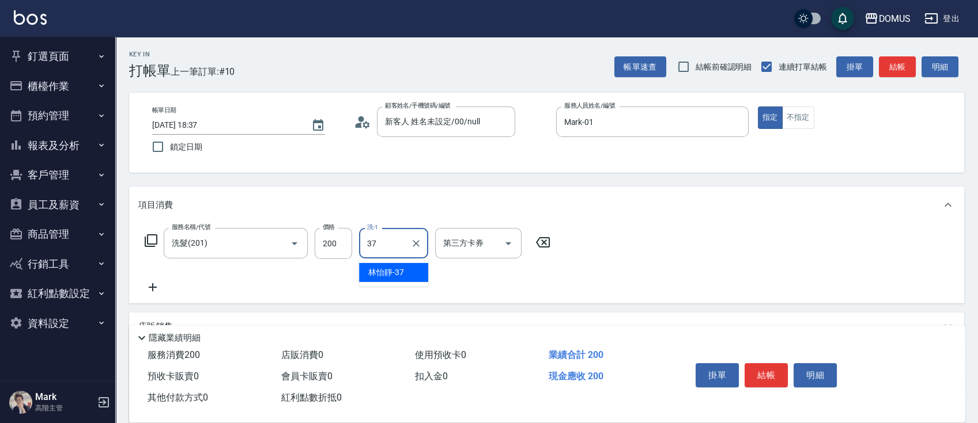
type input "林怡靜-37"
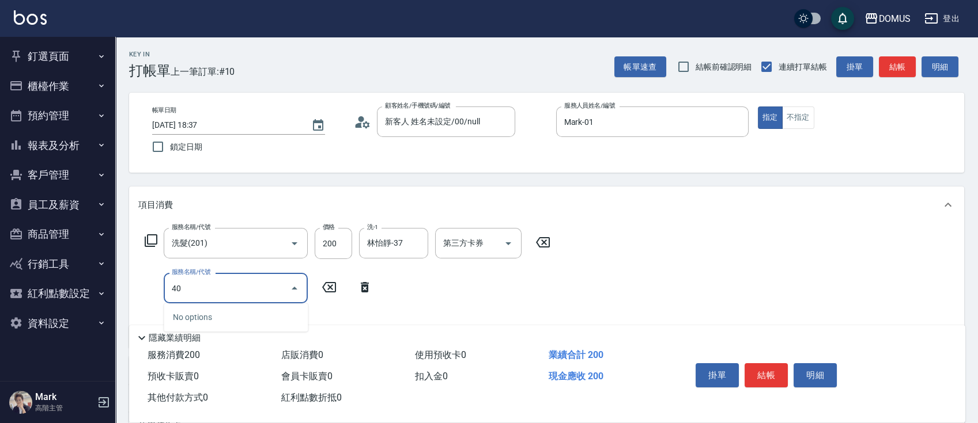
type input "401"
type input "40"
type input "剪髮(401)"
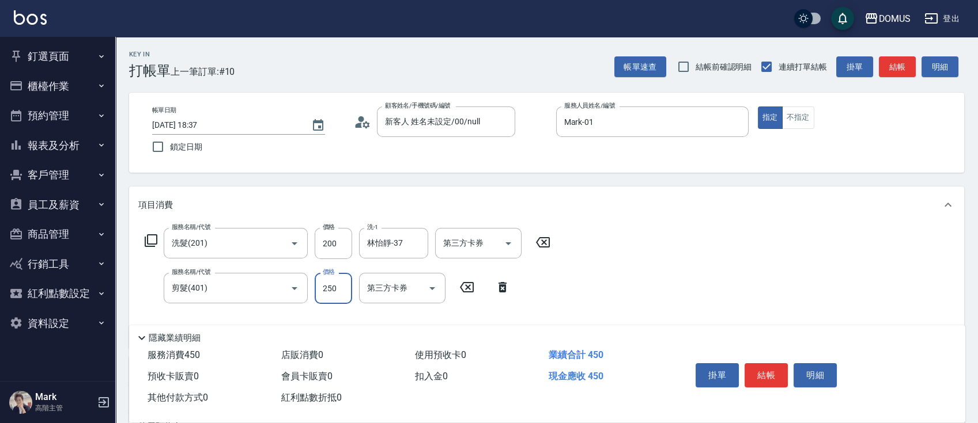
type input "20"
type input "60"
type input "80"
type input "600"
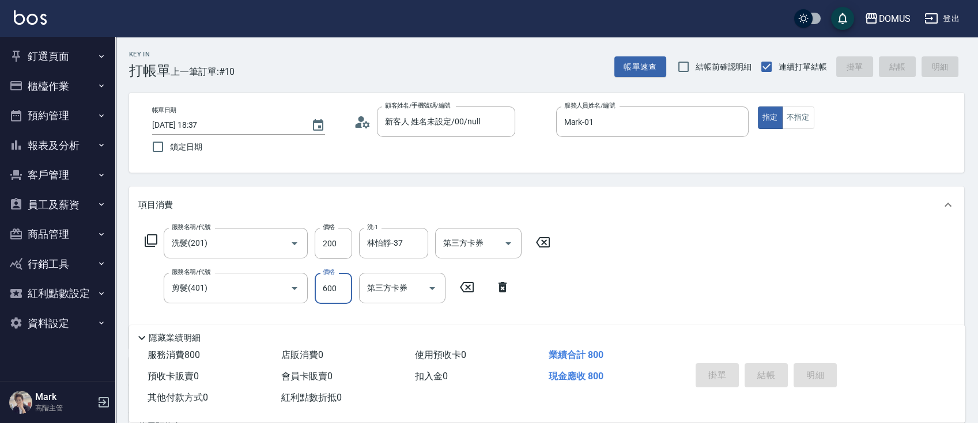
type input "0"
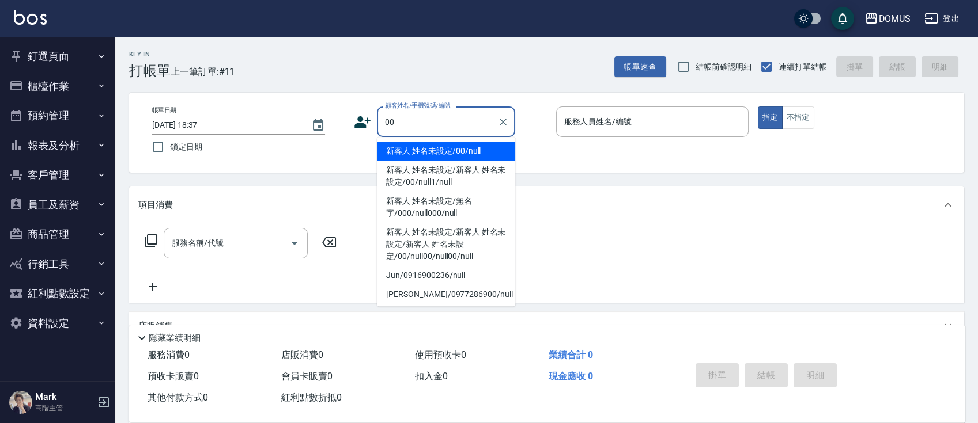
type input "新客人 姓名未設定/00/null"
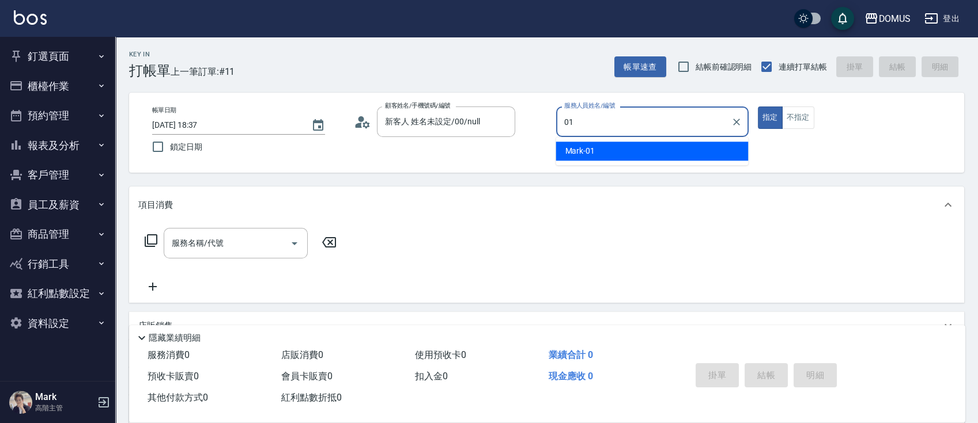
type input "Mark-01"
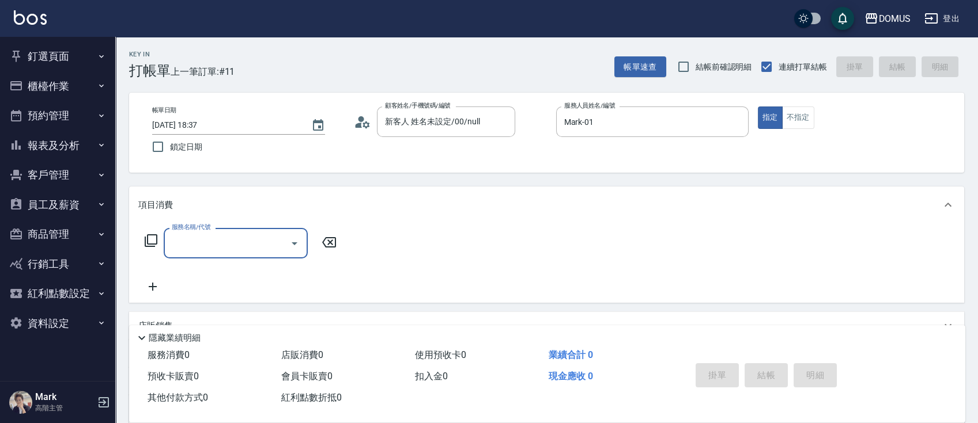
type input "3"
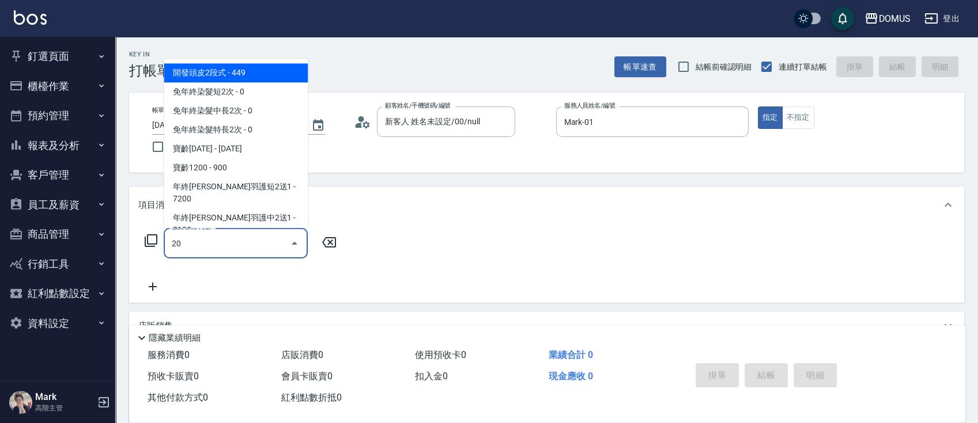
type input "201"
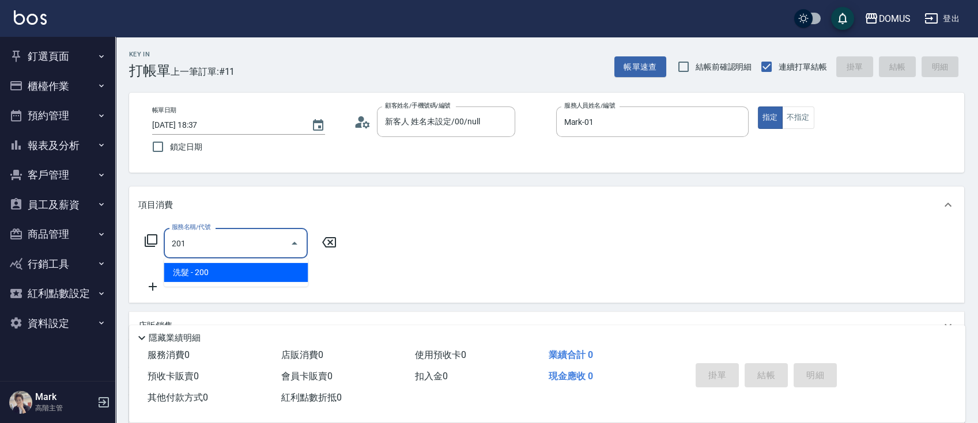
type input "20"
type input "洗髮(201)"
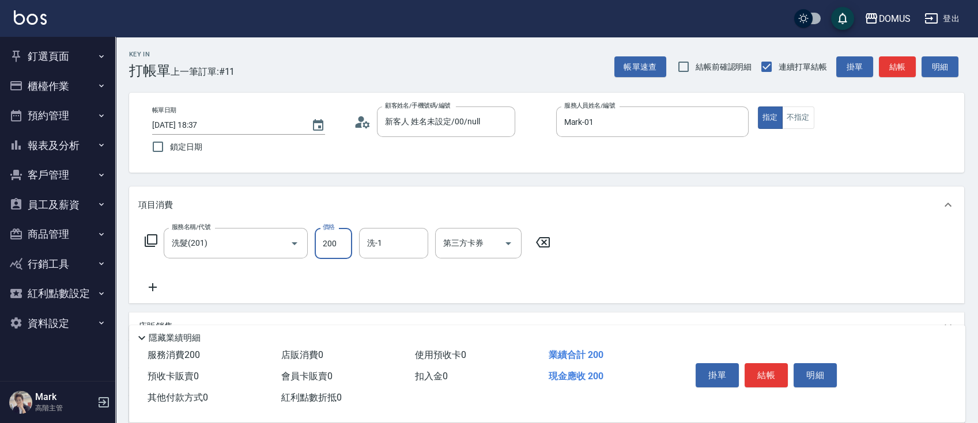
type input "0"
type input "30"
type input "300"
type input "Heidi-34"
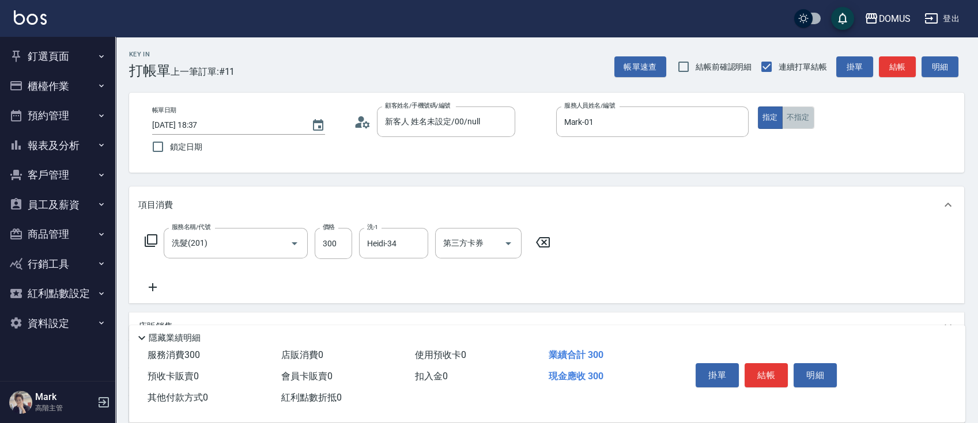
click at [803, 122] on button "不指定" at bounding box center [798, 118] width 32 height 22
click at [771, 370] on button "結帳" at bounding box center [765, 376] width 43 height 24
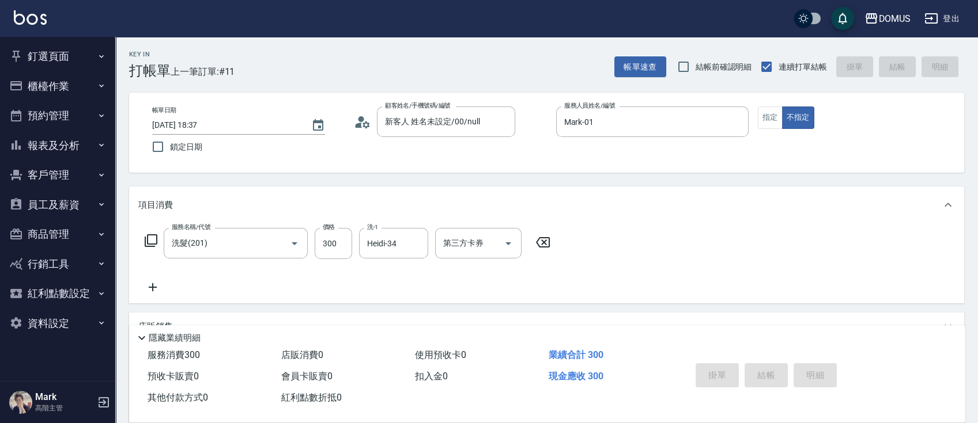
type input "[DATE] 18:38"
type input "0"
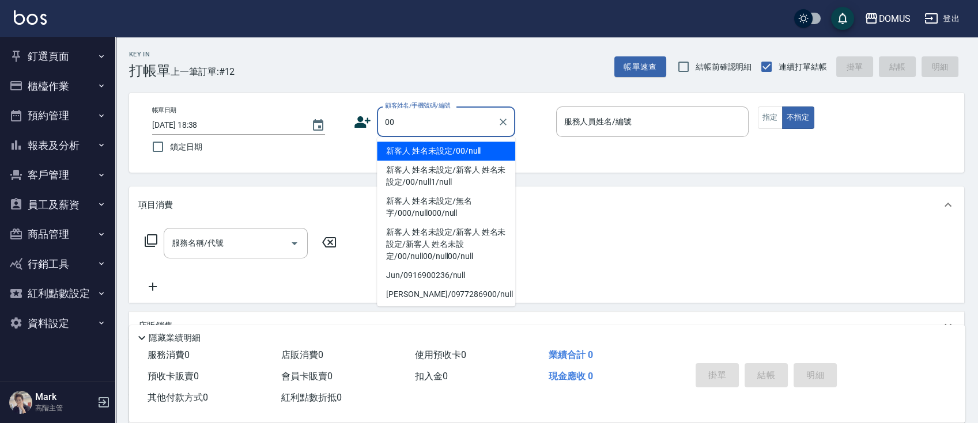
type input "新客人 姓名未設定/00/null"
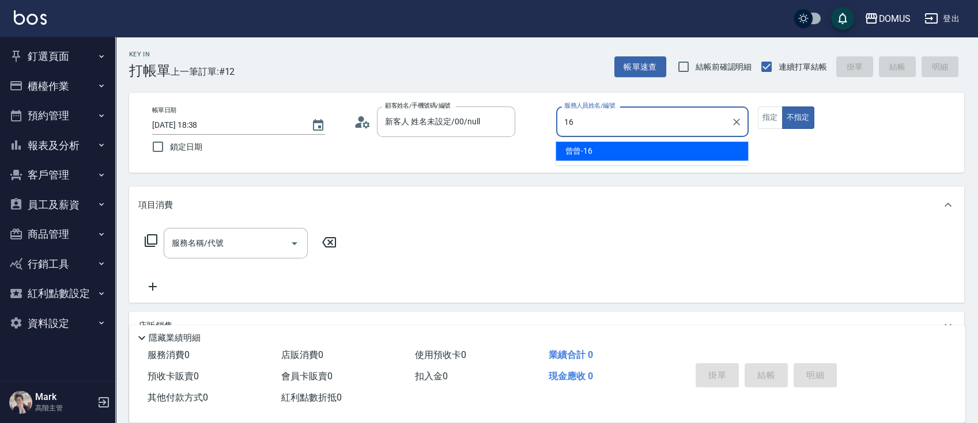
type input "曾曾-16"
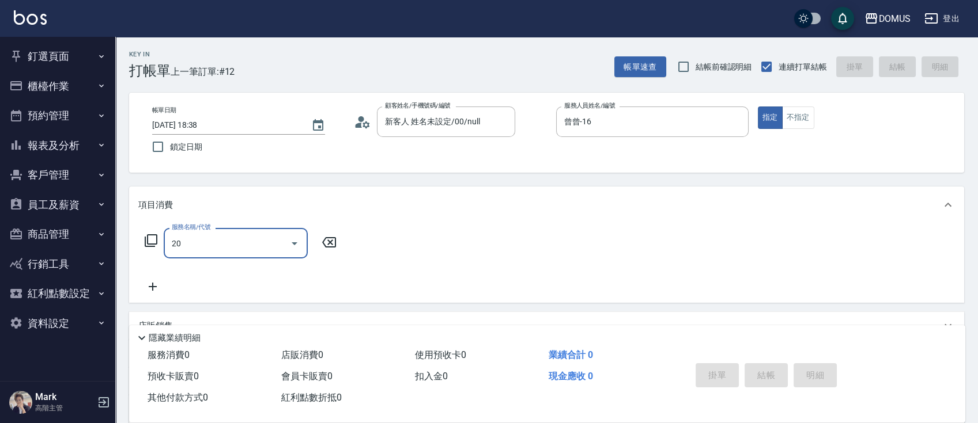
type input "201"
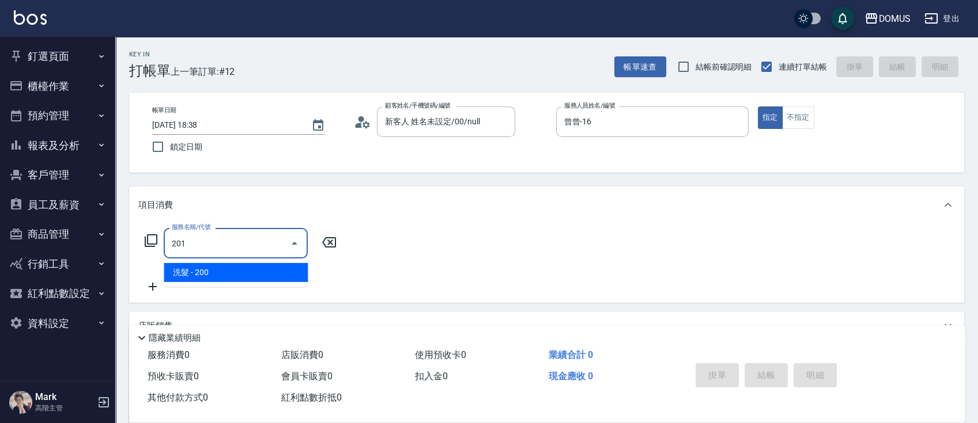
type input "20"
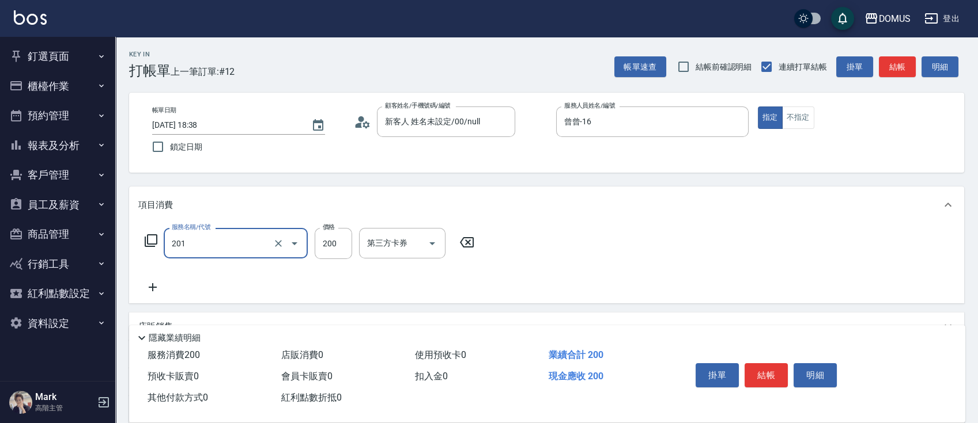
type input "洗髮(201)"
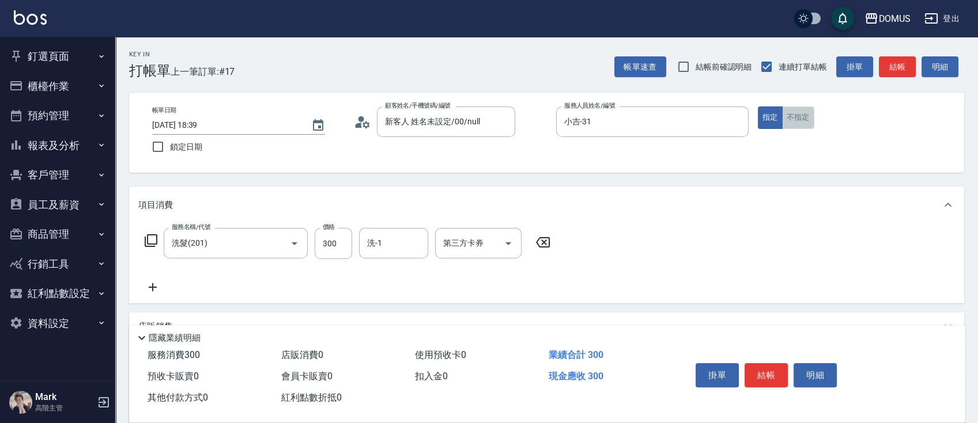
click at [793, 119] on button "不指定" at bounding box center [798, 118] width 32 height 22
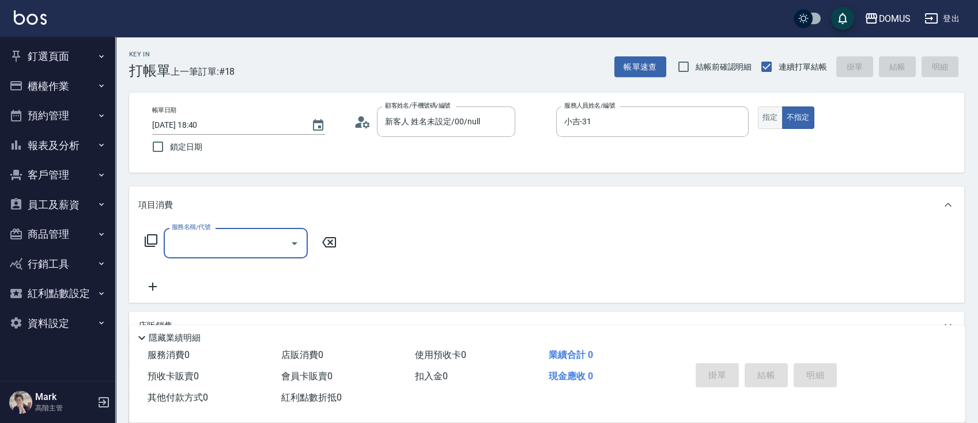
click at [769, 117] on button "指定" at bounding box center [770, 118] width 25 height 22
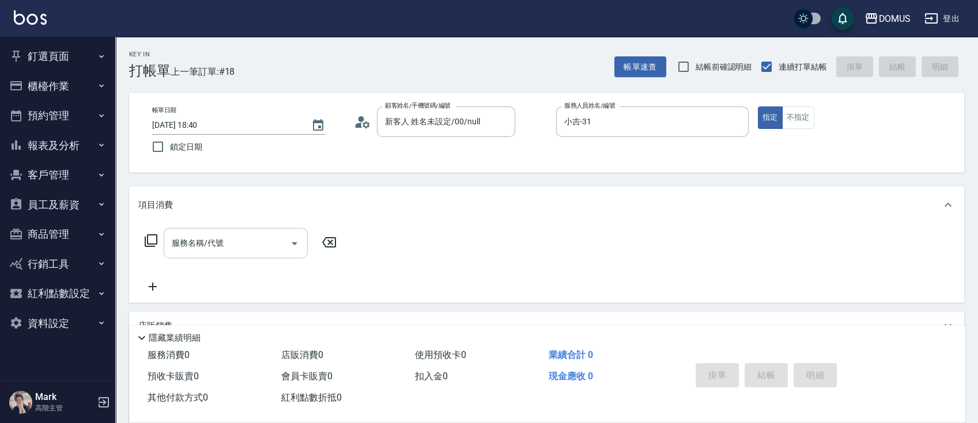
click at [230, 246] on input "服務名稱/代號" at bounding box center [227, 243] width 116 height 20
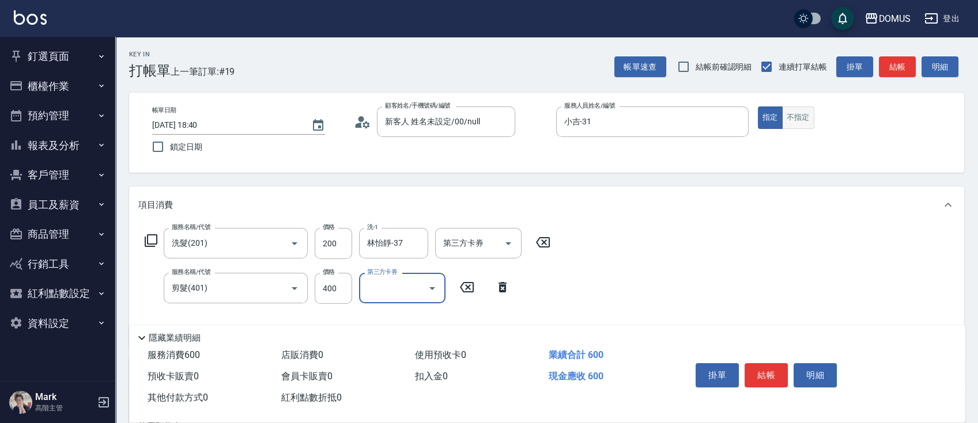
click at [793, 112] on button "不指定" at bounding box center [798, 118] width 32 height 22
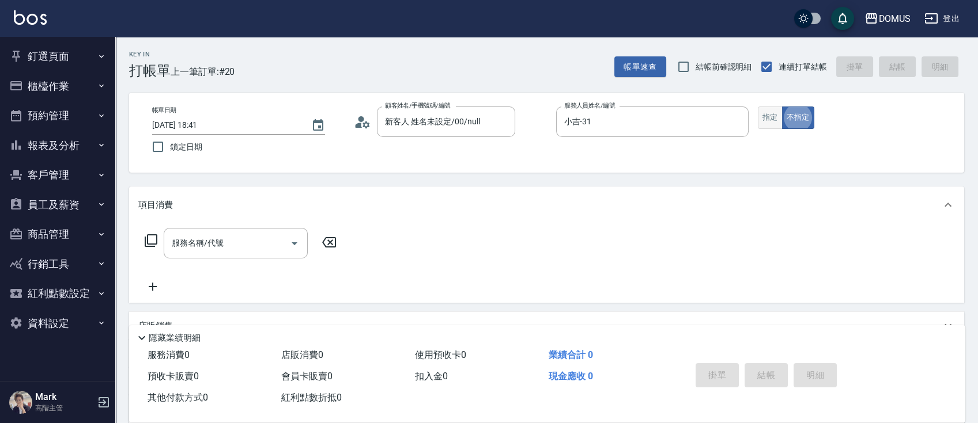
click at [774, 119] on button "指定" at bounding box center [770, 118] width 25 height 22
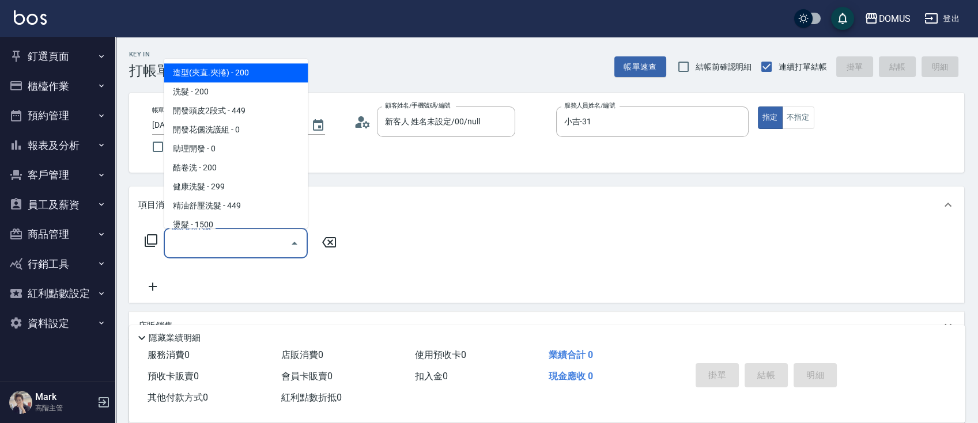
click at [228, 237] on input "服務名稱/代號" at bounding box center [227, 243] width 116 height 20
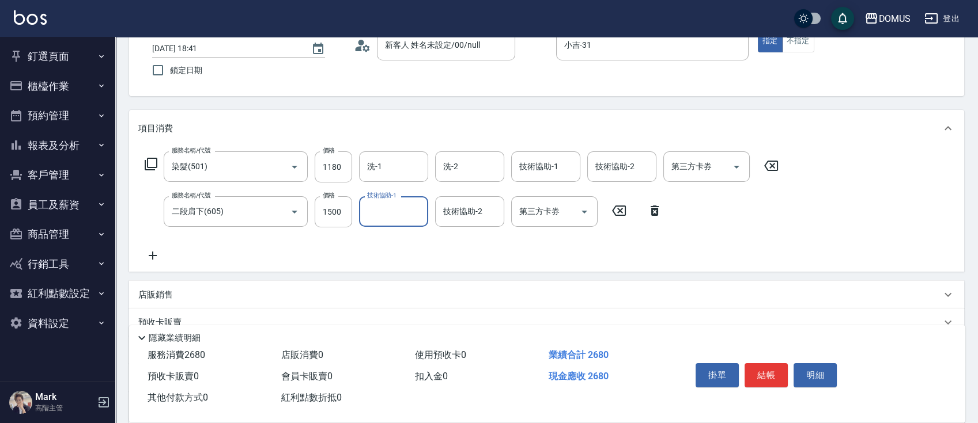
scroll to position [153, 0]
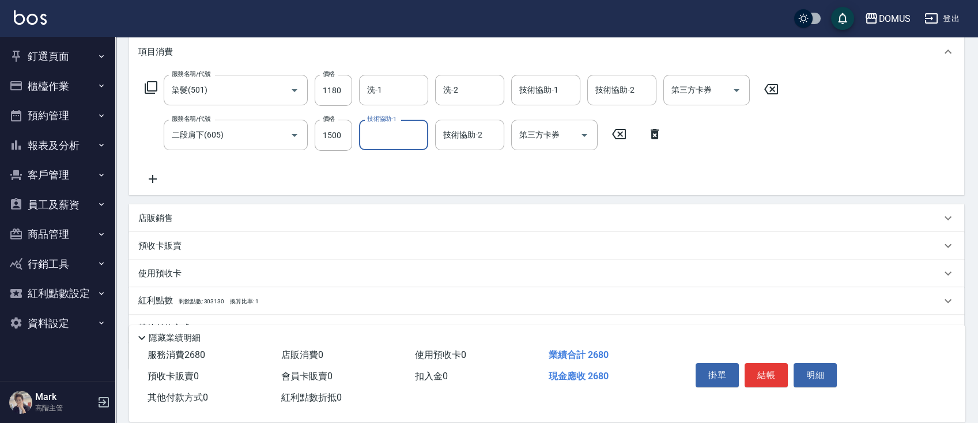
click at [334, 211] on div "店販銷售" at bounding box center [546, 219] width 835 height 28
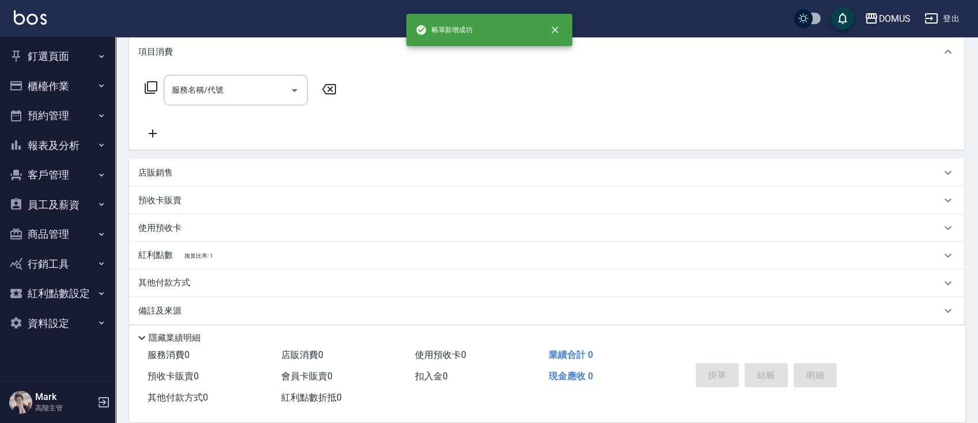
scroll to position [0, 0]
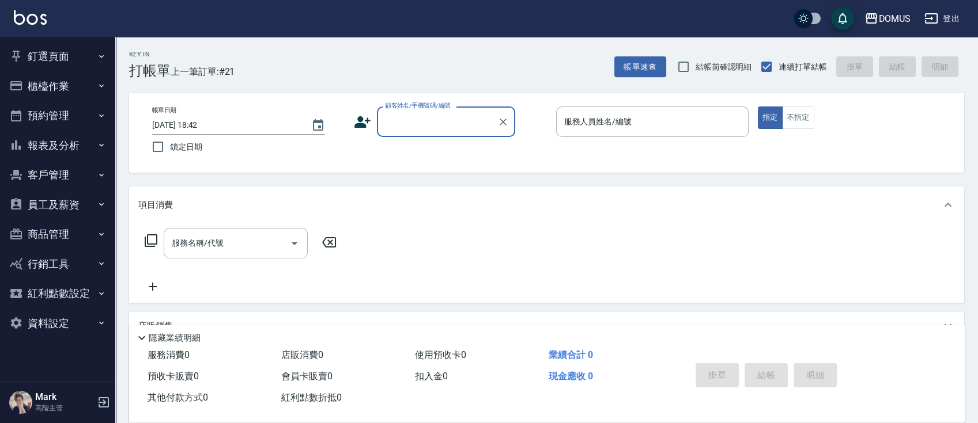
click at [77, 53] on button "釘選頁面" at bounding box center [58, 56] width 106 height 30
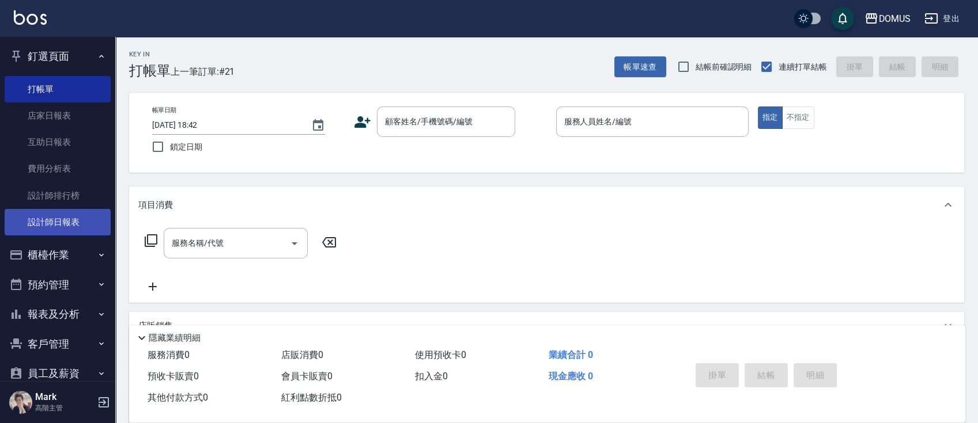
click at [65, 220] on link "設計師日報表" at bounding box center [58, 222] width 106 height 27
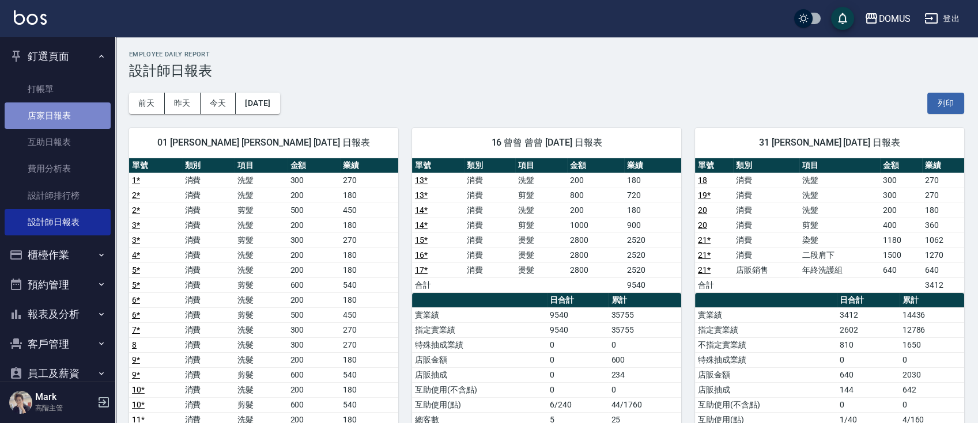
click at [64, 111] on link "店家日報表" at bounding box center [58, 116] width 106 height 27
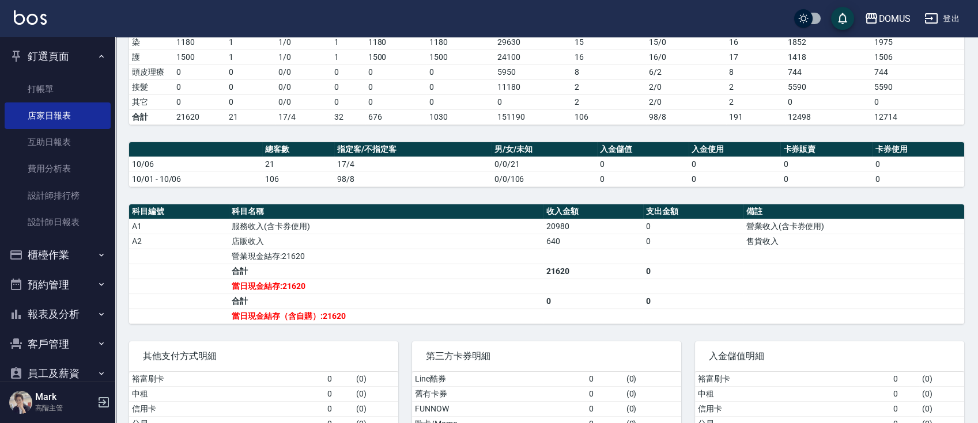
scroll to position [230, 0]
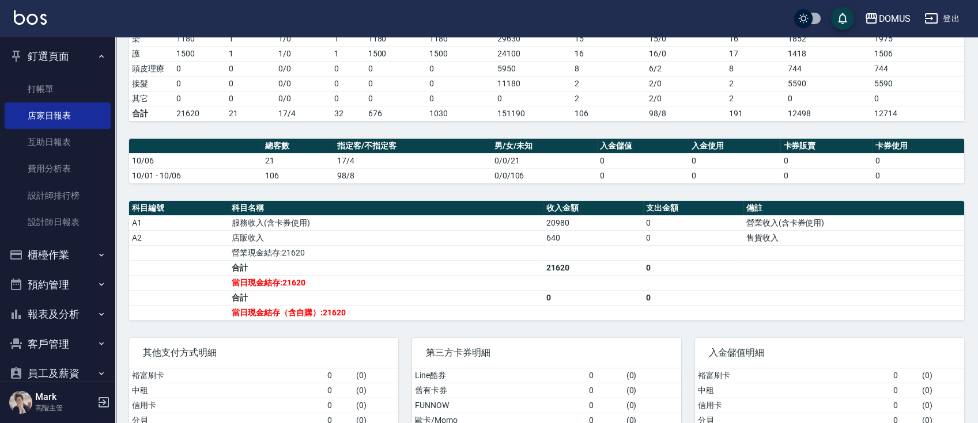
click at [99, 65] on button "釘選頁面" at bounding box center [58, 56] width 106 height 30
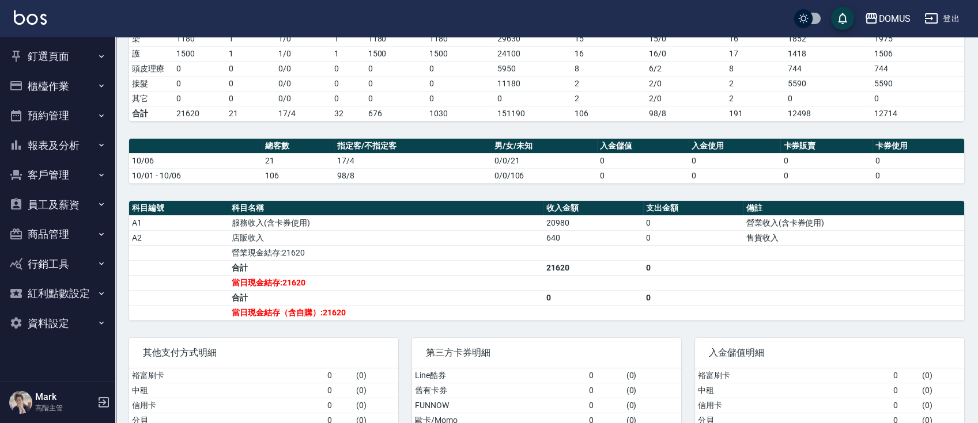
click at [82, 201] on button "員工及薪資" at bounding box center [58, 205] width 106 height 30
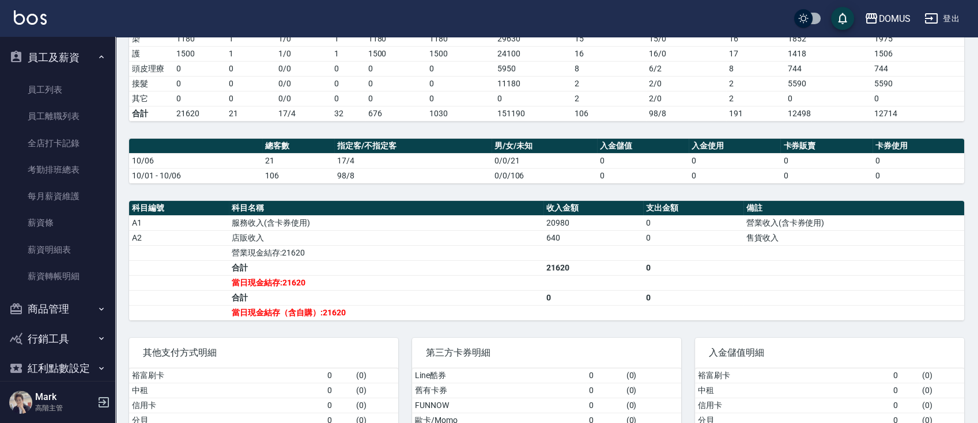
scroll to position [193, 0]
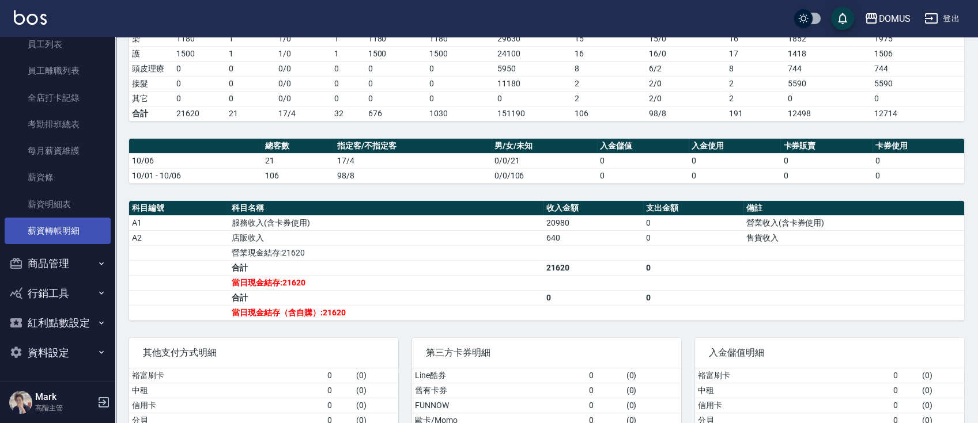
click at [71, 230] on link "薪資轉帳明細" at bounding box center [58, 231] width 106 height 27
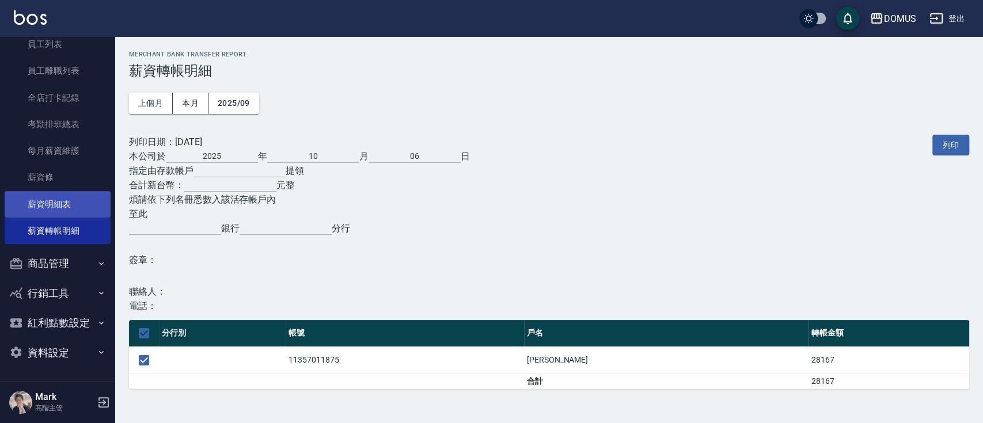
click at [66, 207] on link "薪資明細表" at bounding box center [58, 204] width 106 height 27
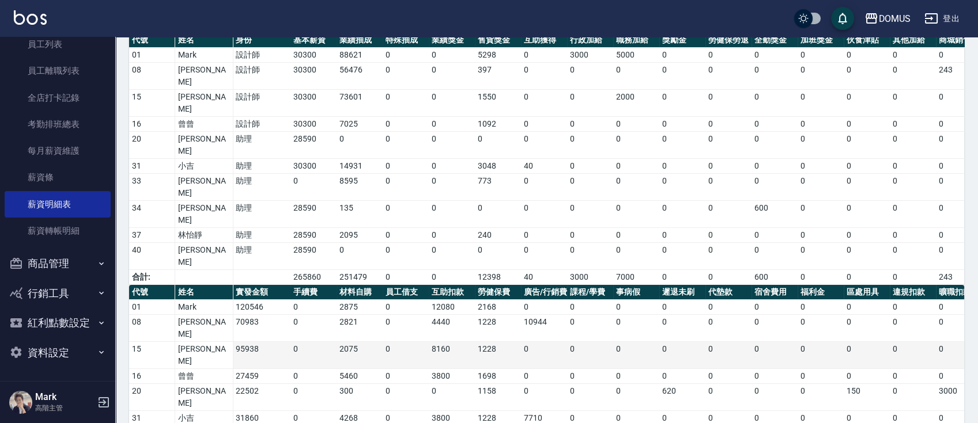
scroll to position [92, 0]
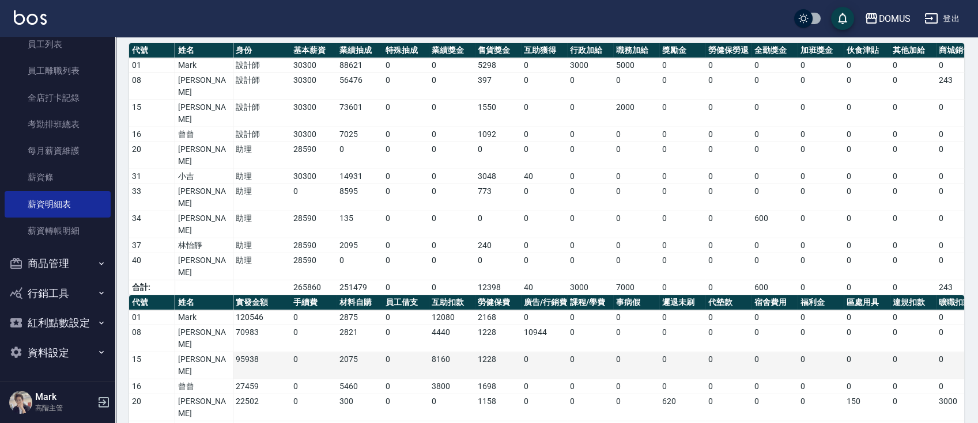
drag, startPoint x: 477, startPoint y: 282, endPoint x: 483, endPoint y: 279, distance: 7.0
click at [482, 311] on tbody "01 Mark 120546 0 2875 0 12080 2168 0 0 0 0 0 0 0 0 0 0 0 0 0 0 0 0 17123 08 小朱 …" at bounding box center [716, 429] width 1175 height 237
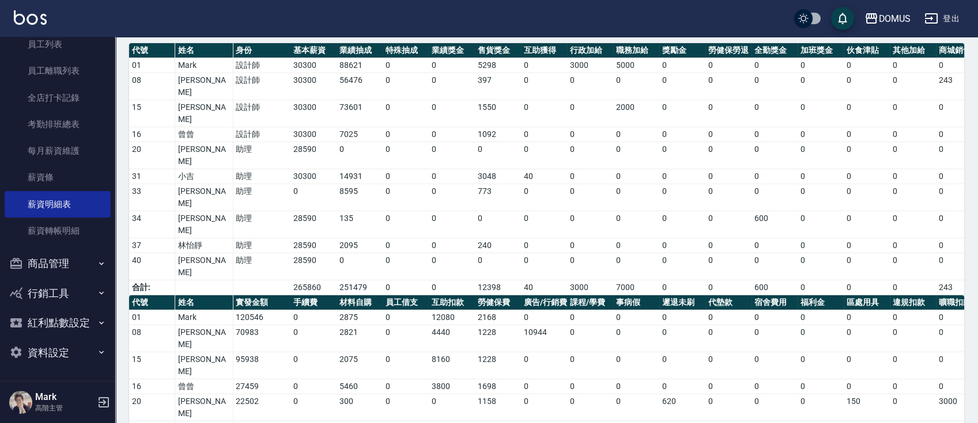
click at [47, 179] on link "薪資條" at bounding box center [58, 177] width 106 height 27
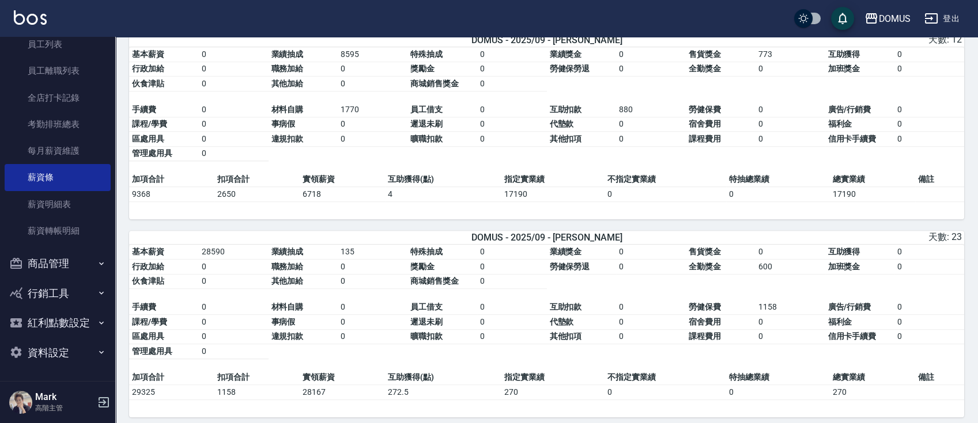
scroll to position [1096, 0]
